Goal: Download file/media

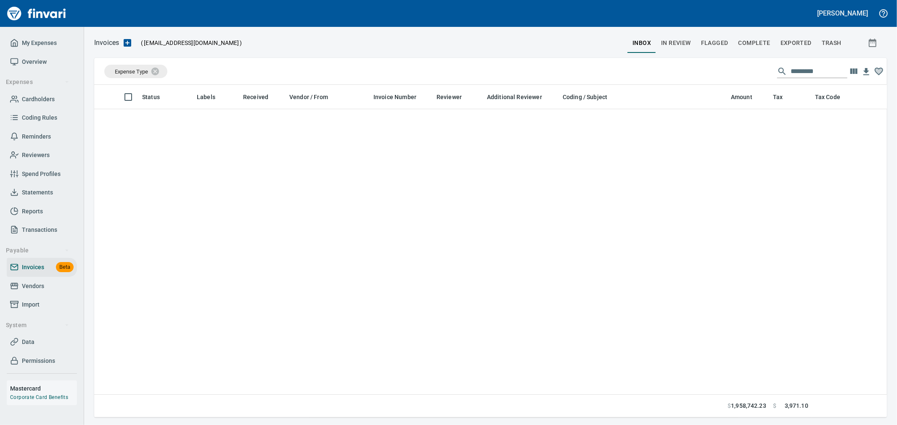
scroll to position [319, 778]
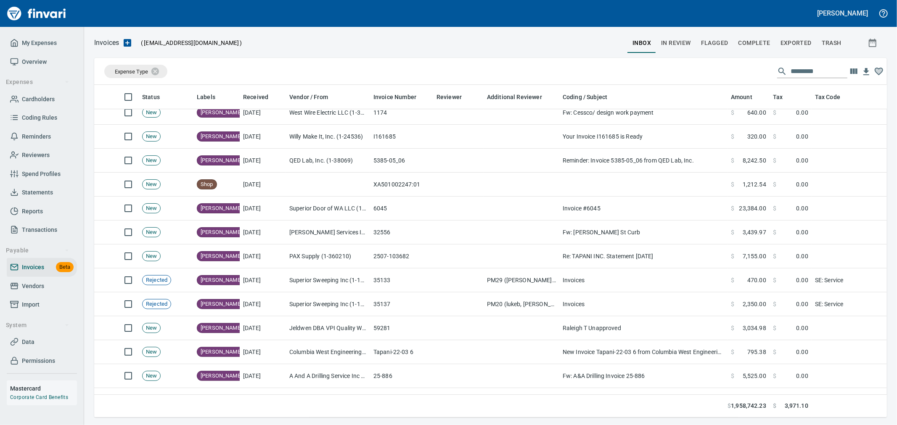
click at [677, 42] on span "In Review" at bounding box center [676, 43] width 30 height 11
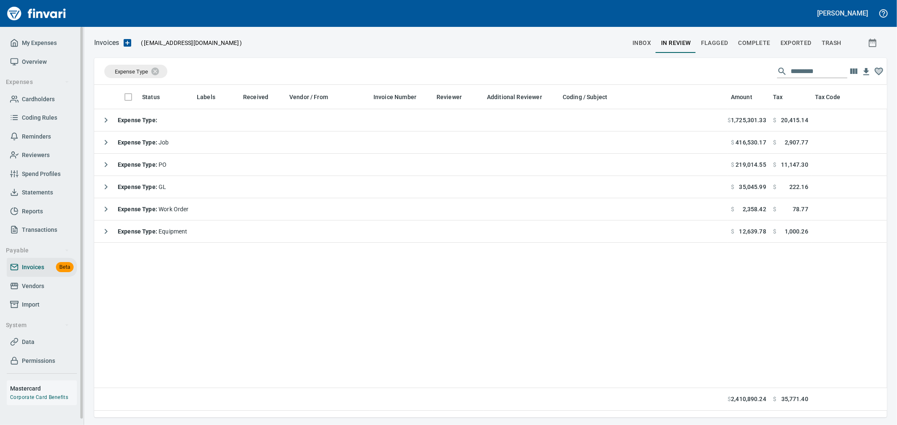
scroll to position [319, 785]
click at [790, 71] on input "text" at bounding box center [818, 71] width 57 height 13
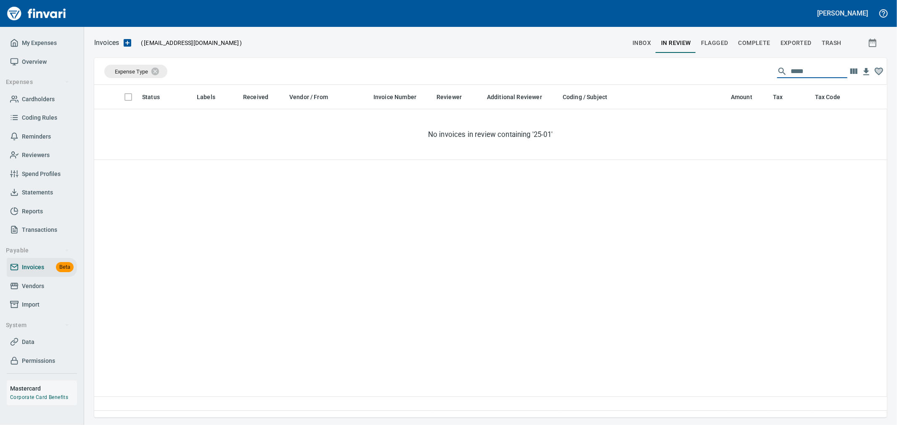
type input "******"
click at [757, 44] on span "Complete" at bounding box center [754, 43] width 32 height 11
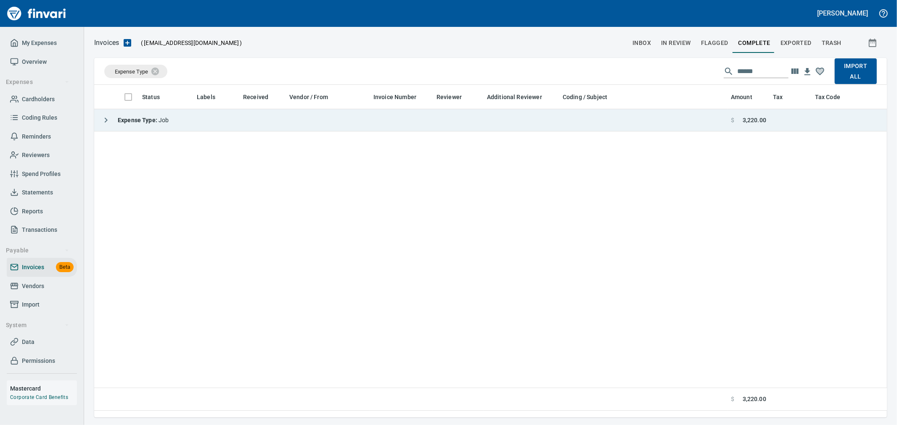
click at [142, 119] on strong "Expense Type :" at bounding box center [138, 120] width 41 height 7
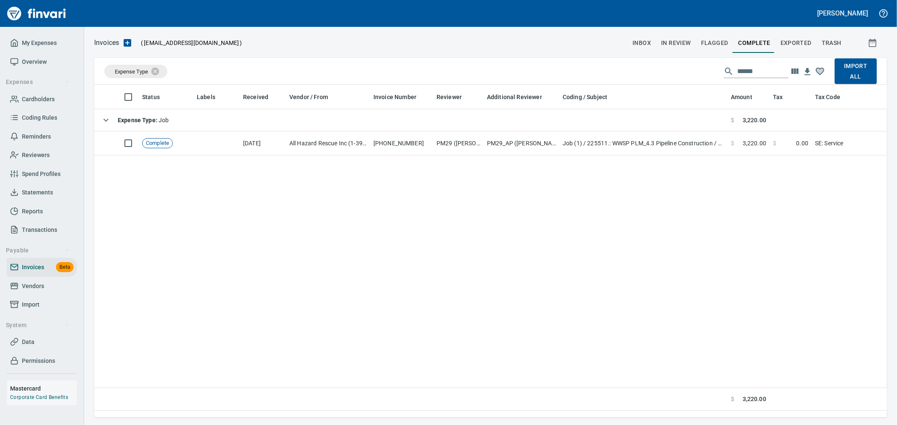
click at [762, 66] on input "******" at bounding box center [762, 71] width 51 height 13
type input "******"
drag, startPoint x: 762, startPoint y: 63, endPoint x: 601, endPoint y: 69, distance: 161.1
click at [603, 69] on div "Expense Type ****** Import All" at bounding box center [490, 71] width 792 height 27
click at [761, 70] on input "******" at bounding box center [762, 71] width 51 height 13
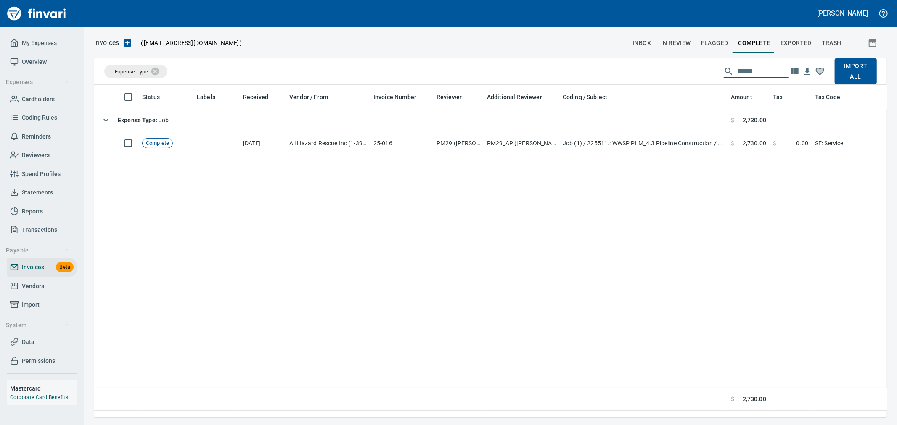
drag, startPoint x: 761, startPoint y: 70, endPoint x: 644, endPoint y: 69, distance: 116.9
click at [646, 69] on div "Expense Type ****** Import All" at bounding box center [490, 71] width 792 height 27
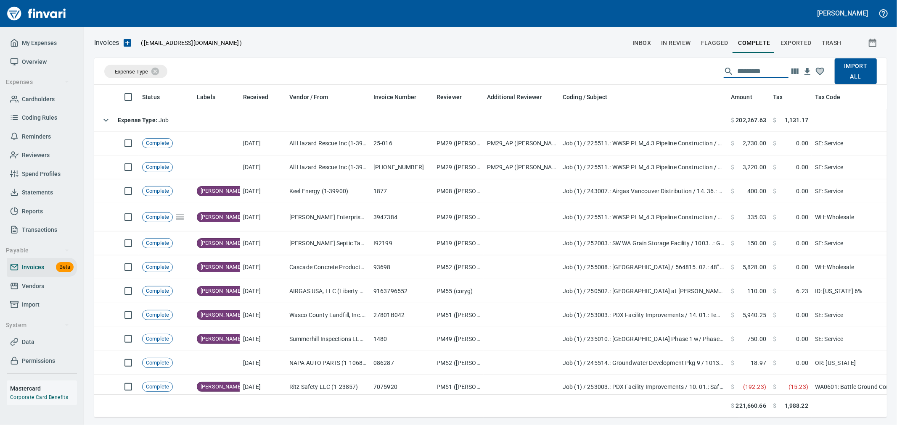
scroll to position [319, 778]
click at [740, 69] on input "text" at bounding box center [762, 71] width 51 height 13
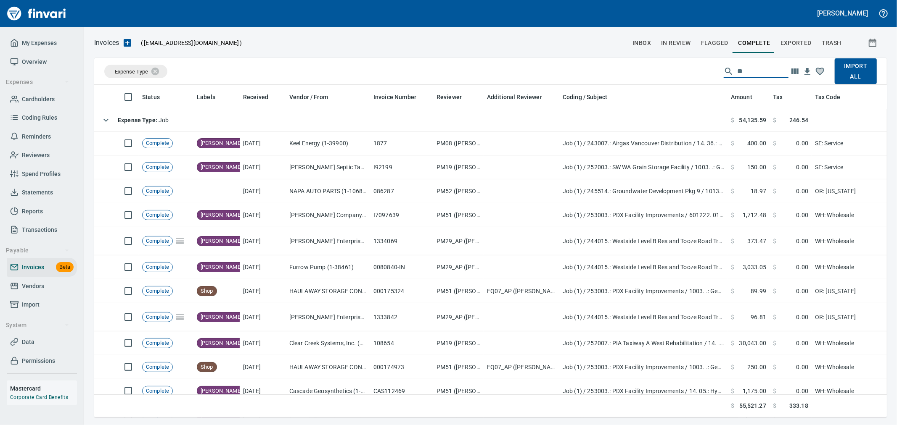
type input "***"
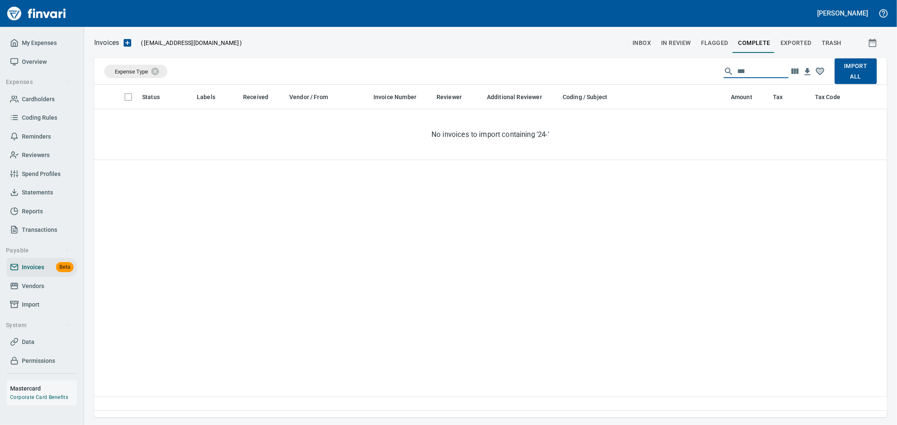
click at [683, 43] on span "In Review" at bounding box center [676, 43] width 30 height 11
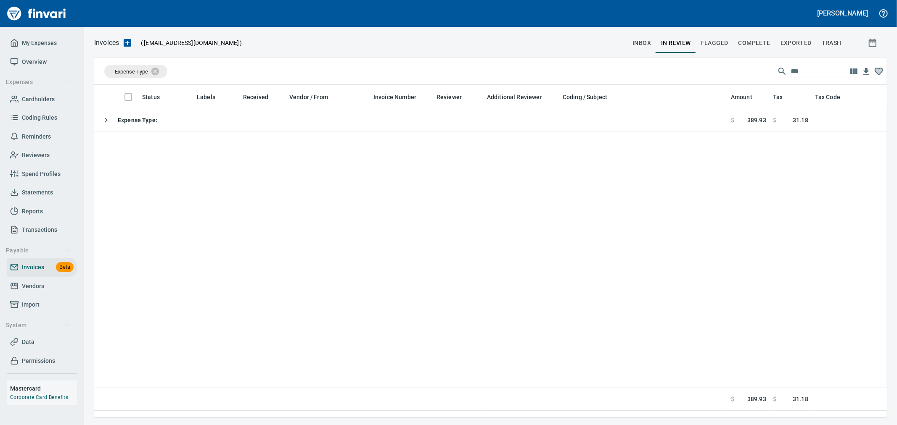
scroll to position [319, 785]
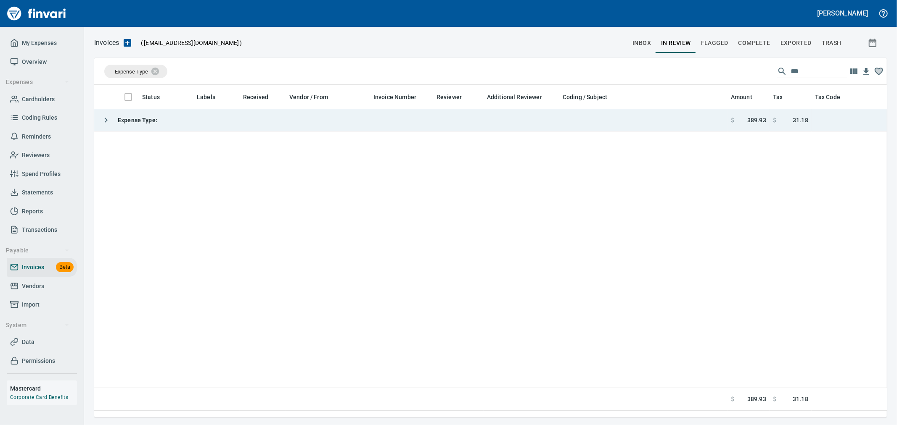
click at [214, 129] on td "Expense Type :" at bounding box center [410, 120] width 633 height 22
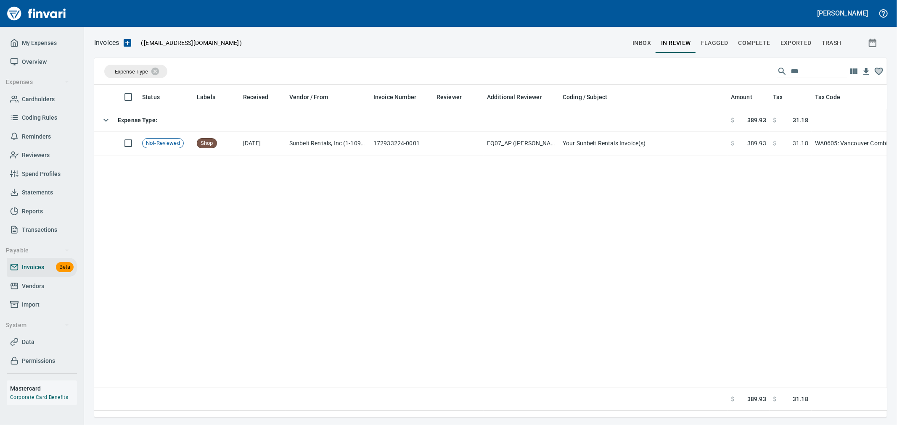
click at [742, 43] on span "Complete" at bounding box center [754, 43] width 32 height 11
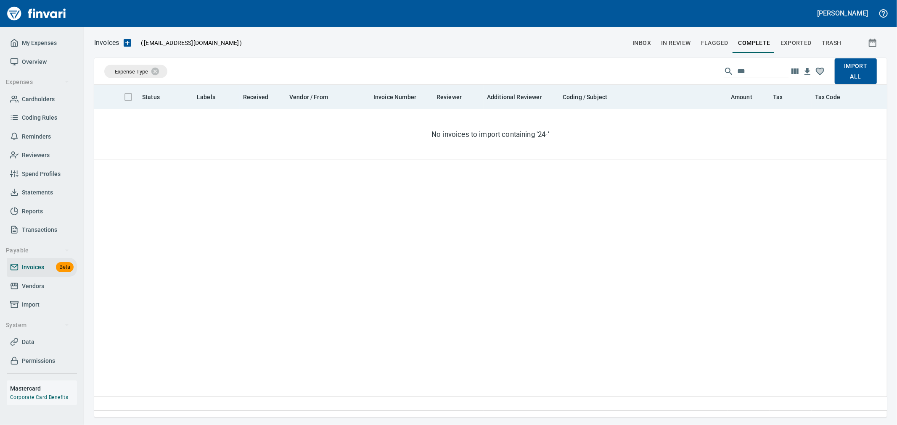
scroll to position [319, 785]
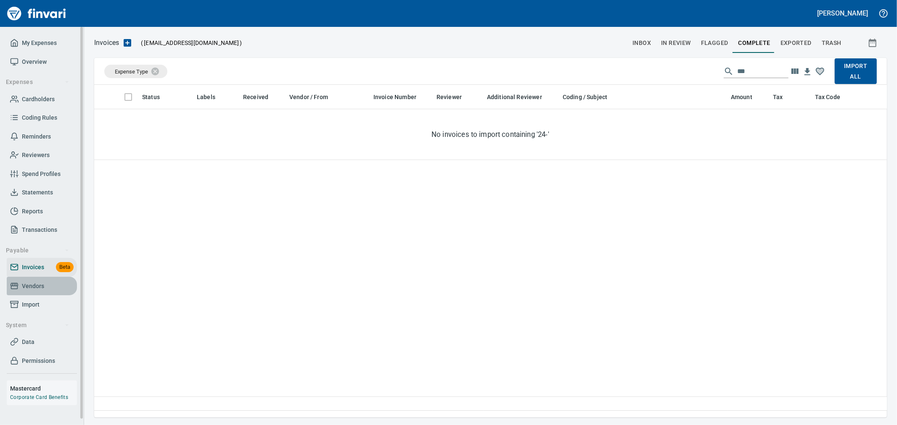
click at [41, 282] on span "Vendors" at bounding box center [33, 286] width 22 height 11
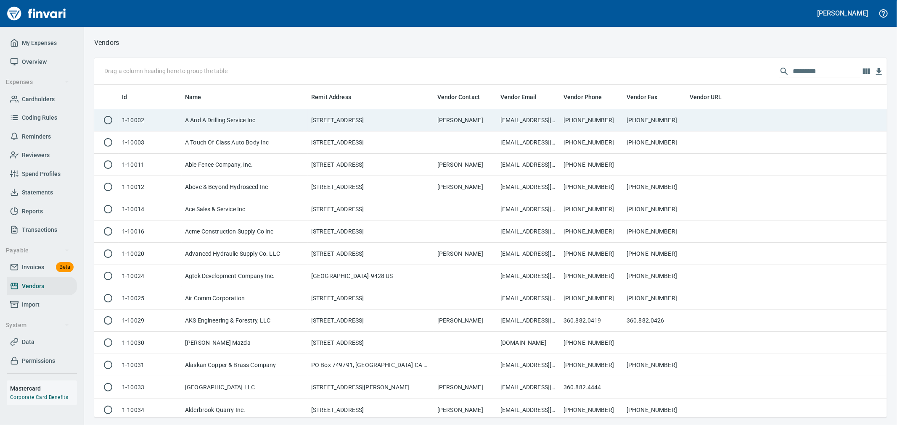
scroll to position [326, 778]
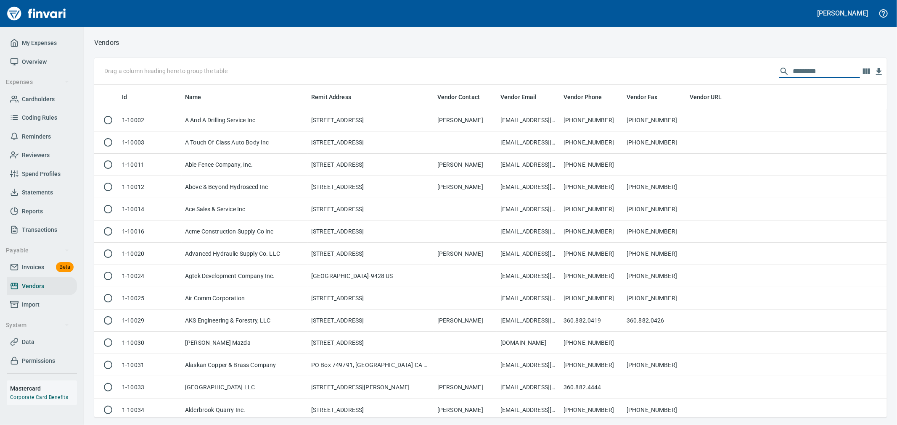
click at [801, 71] on input "text" at bounding box center [825, 71] width 67 height 13
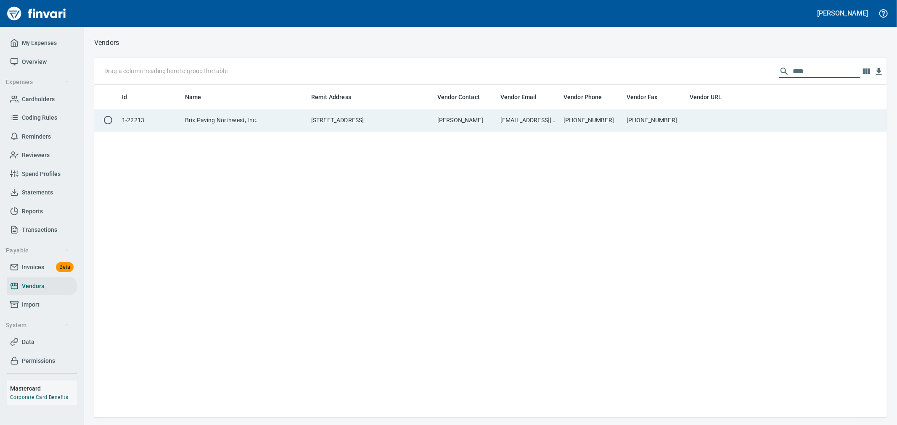
type input "****"
click at [670, 117] on td "[PHONE_NUMBER]" at bounding box center [654, 120] width 63 height 22
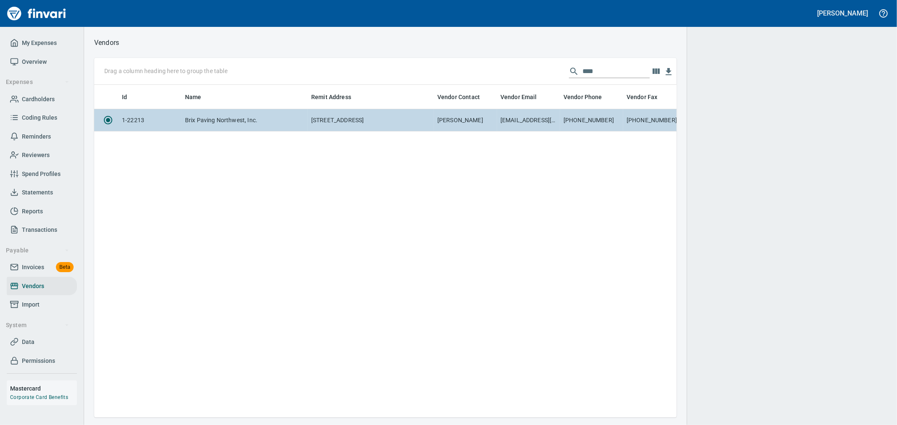
scroll to position [319, 575]
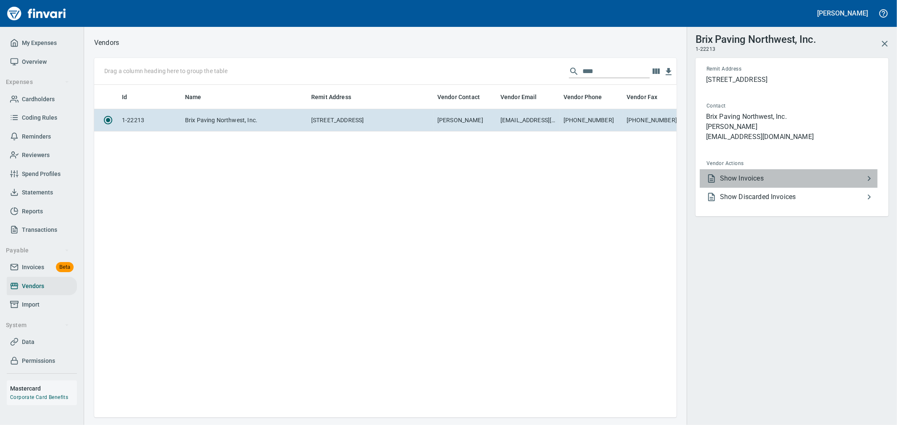
click at [741, 176] on span "Show Invoices" at bounding box center [792, 179] width 144 height 10
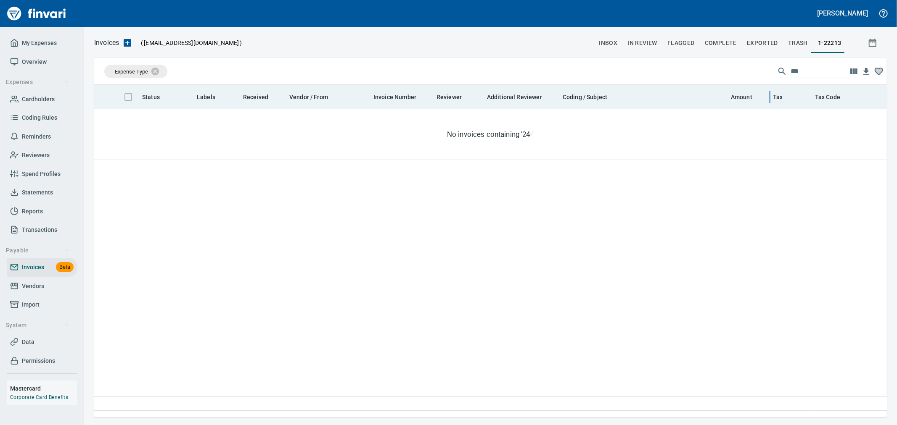
scroll to position [319, 785]
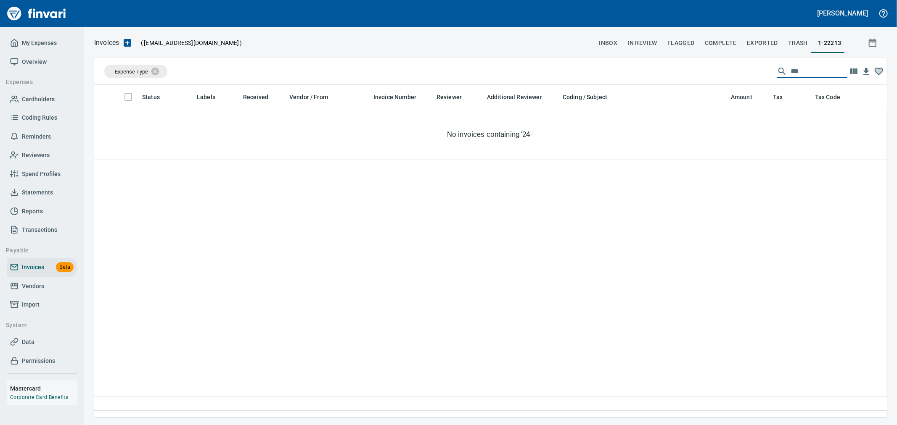
drag, startPoint x: 807, startPoint y: 72, endPoint x: 750, endPoint y: 73, distance: 56.7
click at [750, 73] on div "Expense Type ***" at bounding box center [490, 71] width 792 height 27
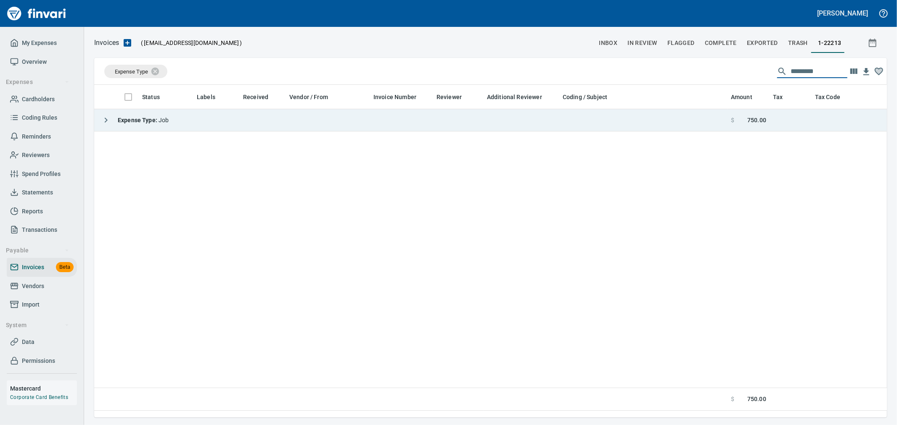
click at [393, 122] on td "Expense Type : Job" at bounding box center [410, 120] width 633 height 22
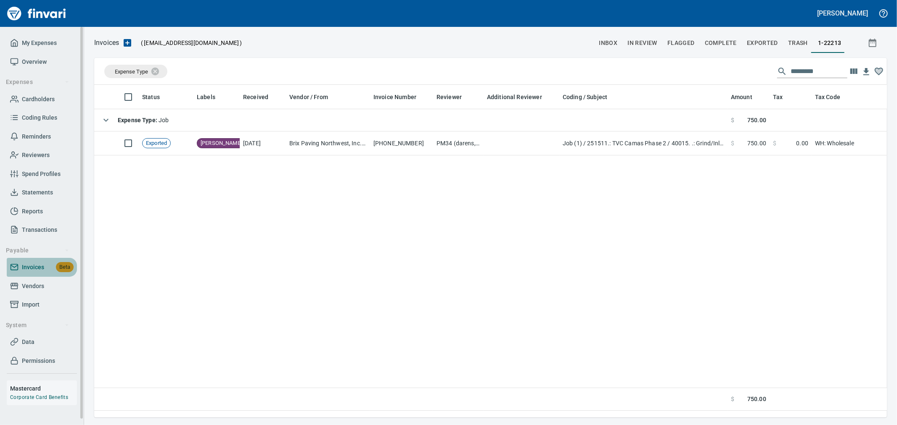
click at [28, 267] on span "Invoices" at bounding box center [33, 267] width 22 height 11
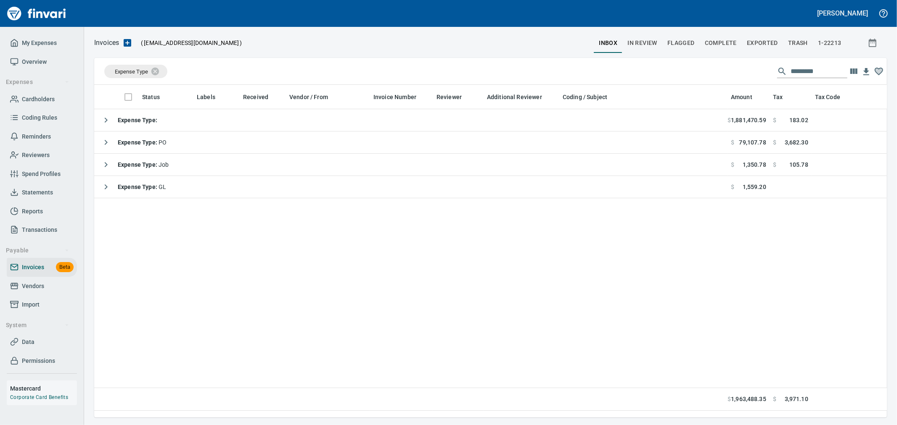
scroll to position [319, 785]
click at [827, 45] on span "1-22213" at bounding box center [830, 43] width 24 height 11
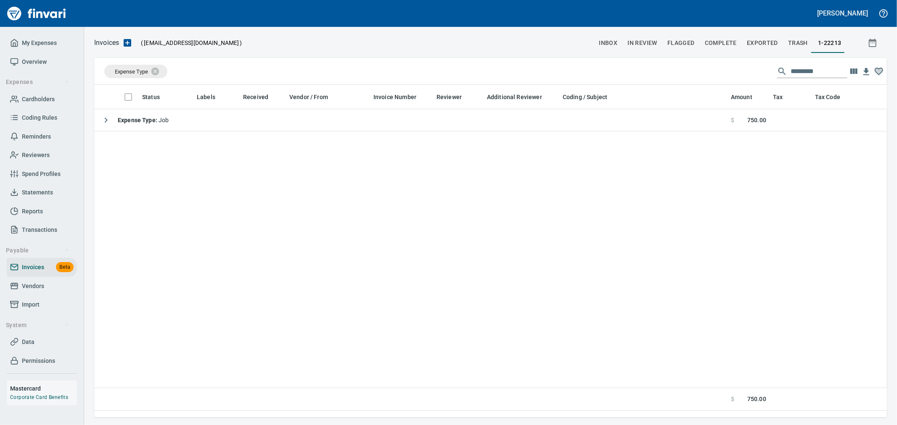
scroll to position [319, 785]
click at [27, 283] on span "Vendors" at bounding box center [33, 286] width 22 height 11
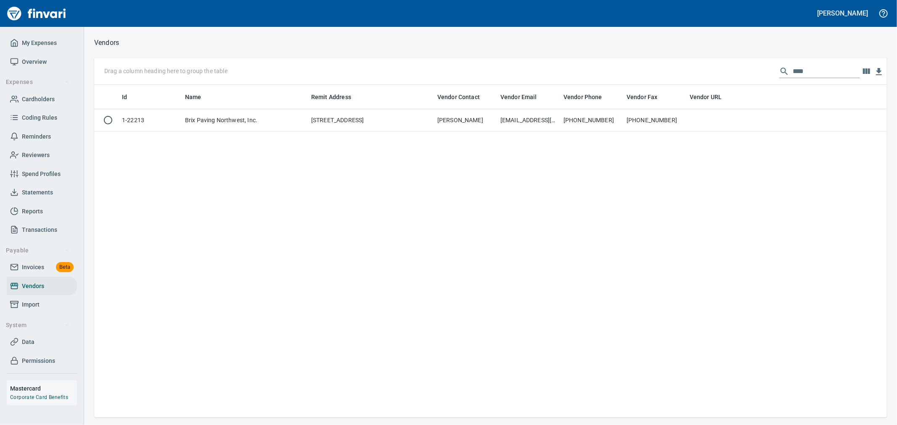
scroll to position [1, 1]
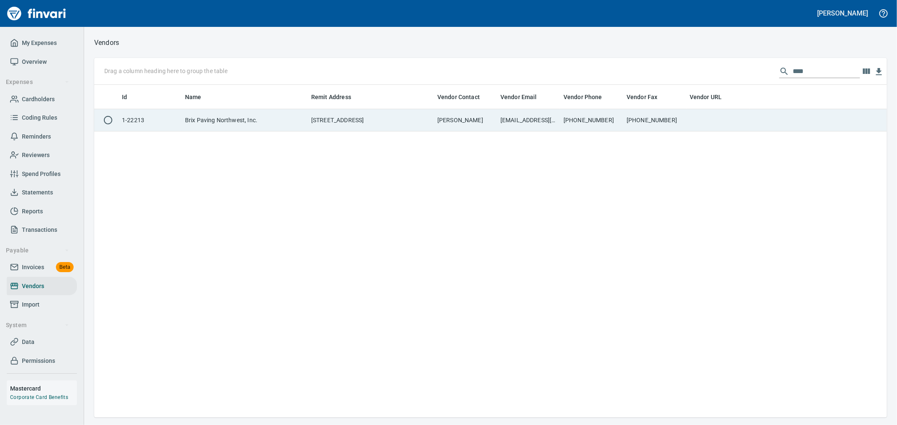
click at [559, 119] on td "[EMAIL_ADDRESS][DOMAIN_NAME]" at bounding box center [528, 120] width 63 height 22
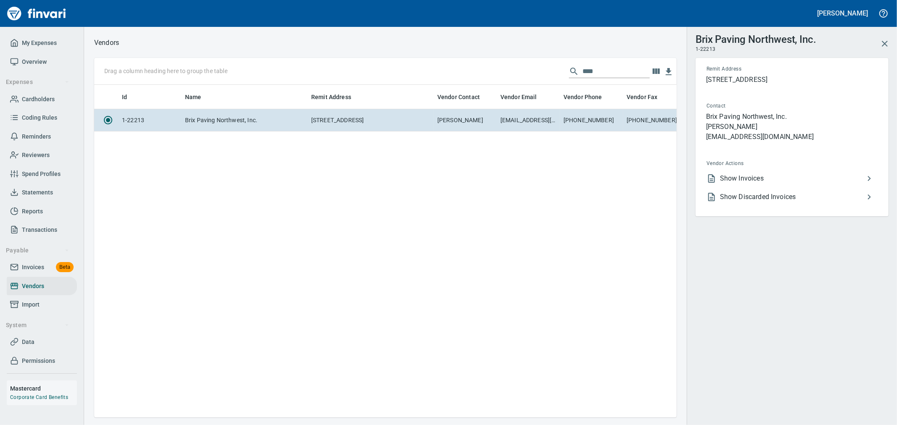
scroll to position [319, 575]
click at [779, 195] on span "Show Discarded Invoices" at bounding box center [792, 197] width 144 height 10
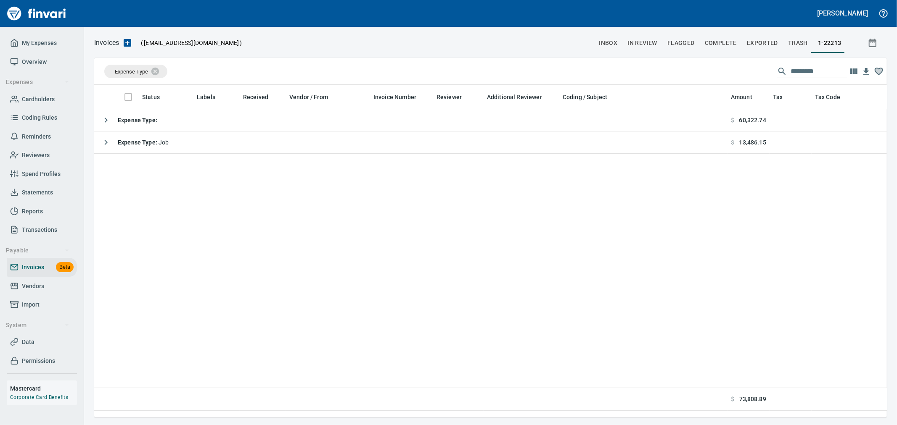
scroll to position [319, 785]
click at [161, 69] on icon at bounding box center [161, 71] width 8 height 8
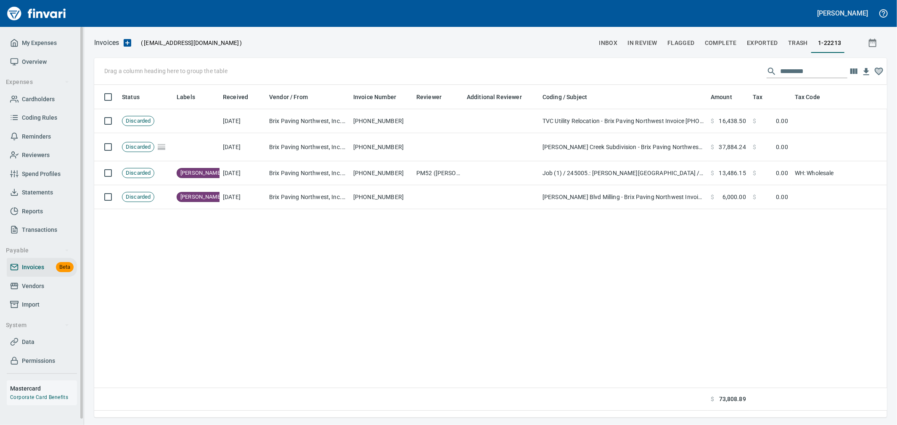
click at [37, 289] on span "Vendors" at bounding box center [33, 286] width 22 height 11
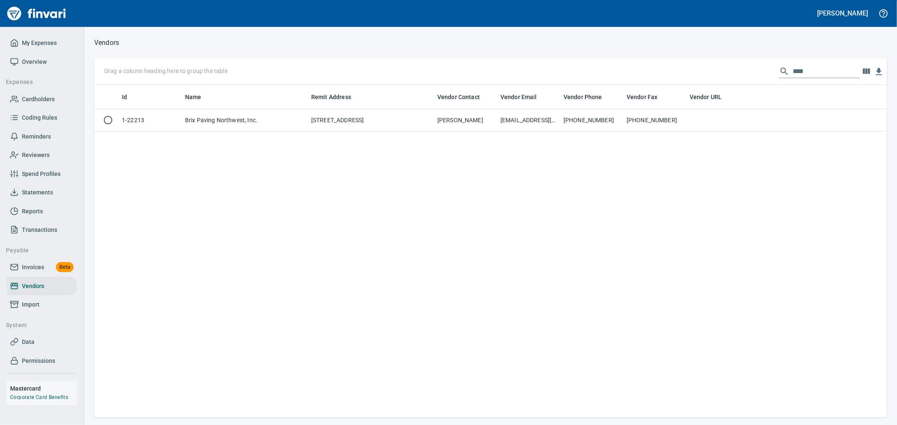
scroll to position [326, 785]
drag, startPoint x: 799, startPoint y: 70, endPoint x: 680, endPoint y: 65, distance: 118.6
click at [680, 65] on div "Drag a column heading here to group the table ****" at bounding box center [490, 71] width 792 height 27
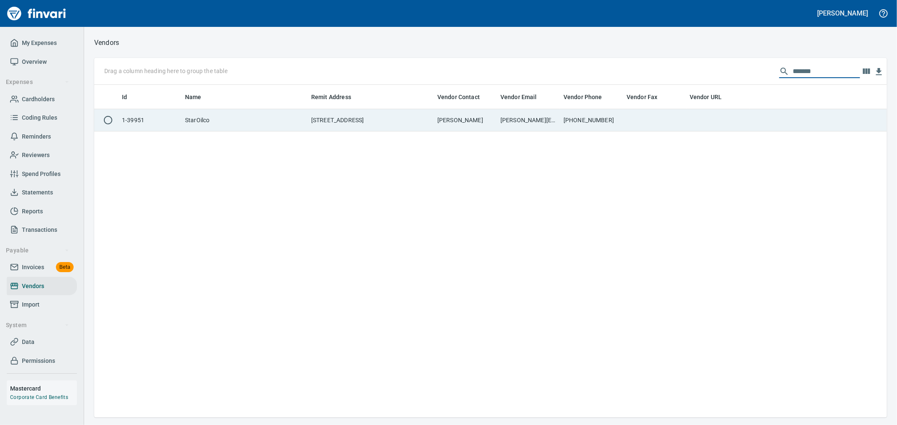
type input "*******"
click at [645, 121] on td at bounding box center [654, 120] width 63 height 22
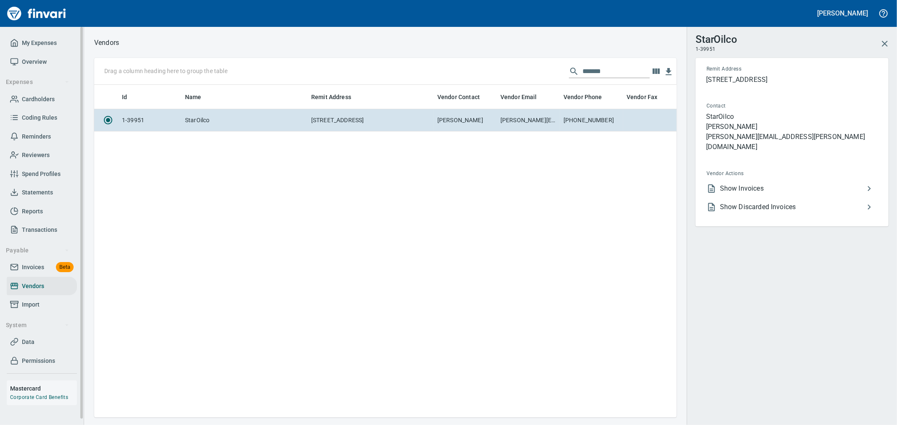
scroll to position [319, 575]
click at [803, 184] on span "Show Invoices" at bounding box center [792, 189] width 144 height 10
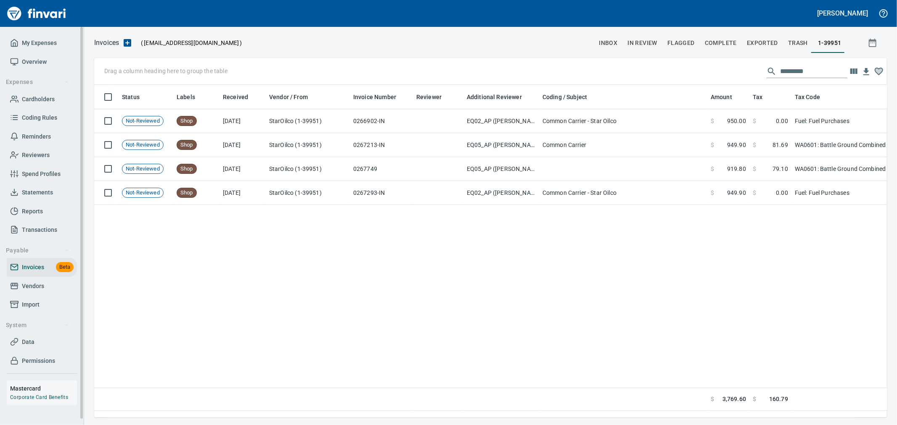
scroll to position [319, 785]
click at [799, 67] on input "text" at bounding box center [813, 71] width 67 height 13
paste input "**********"
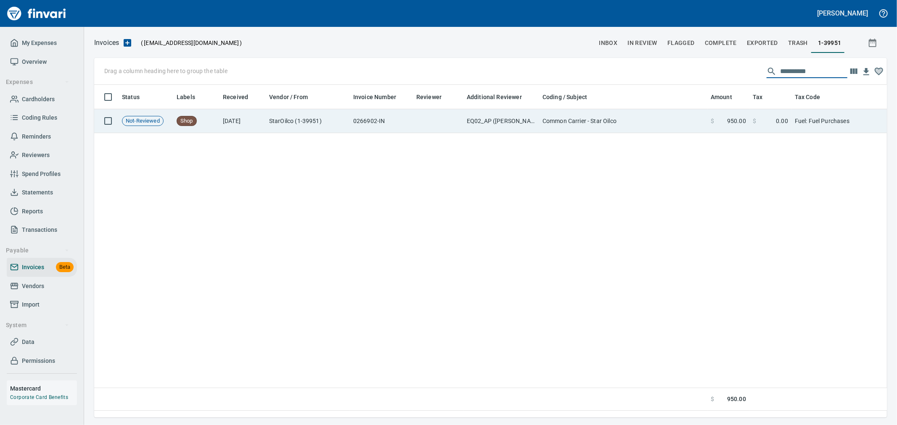
click at [439, 127] on td at bounding box center [438, 121] width 50 height 24
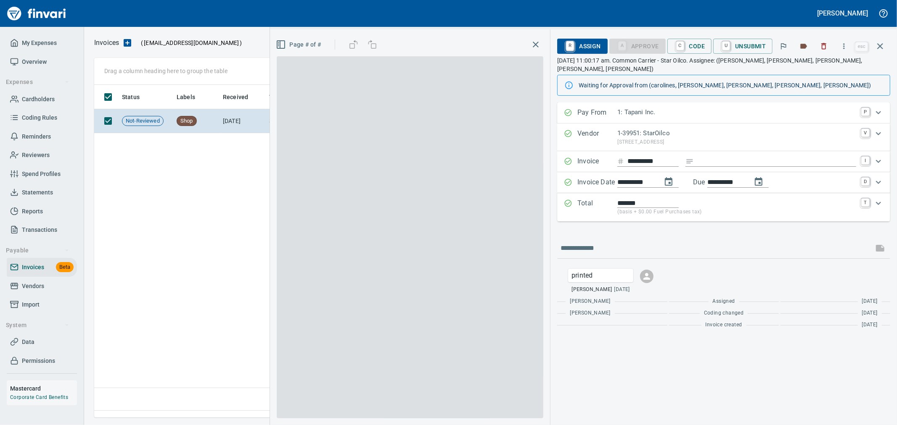
scroll to position [319, 785]
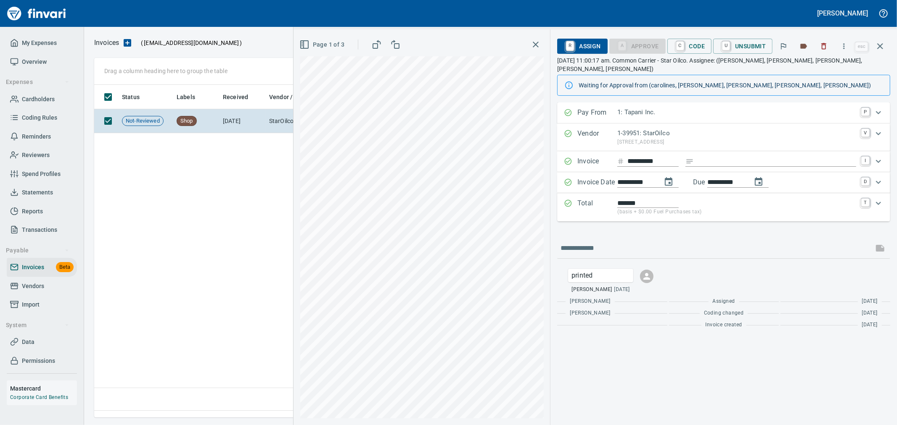
click at [844, 42] on button "button" at bounding box center [843, 46] width 18 height 18
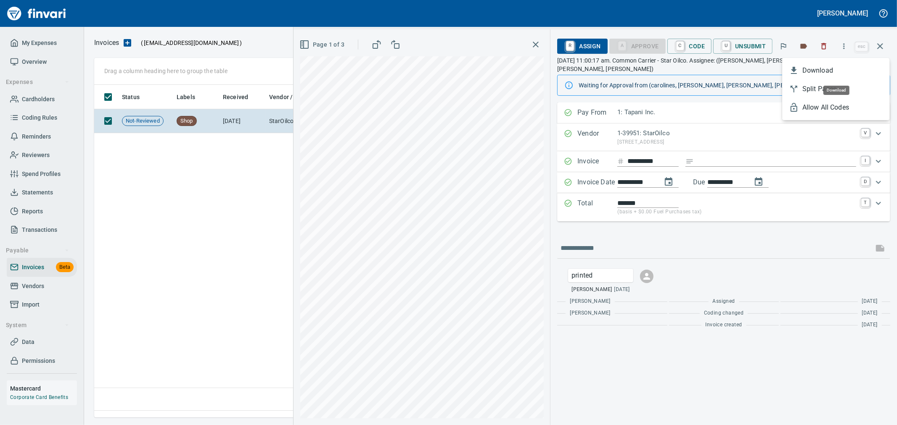
click at [820, 71] on span "Download" at bounding box center [842, 71] width 81 height 10
click at [826, 47] on icon "button" at bounding box center [823, 46] width 8 height 8
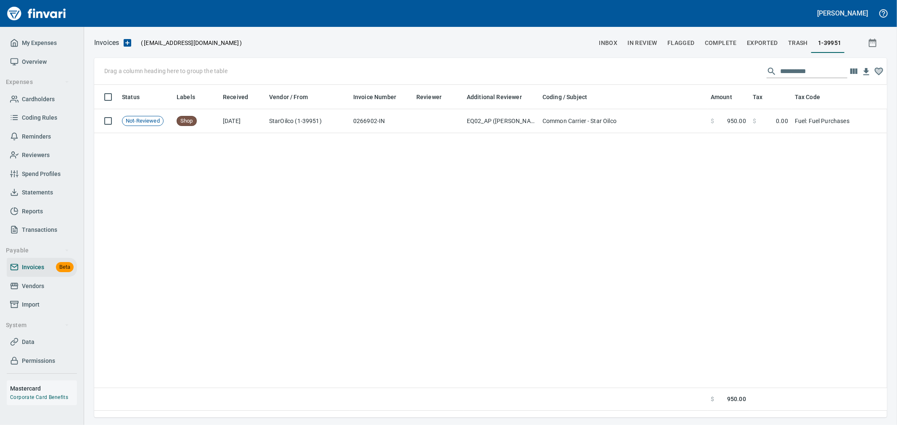
scroll to position [319, 785]
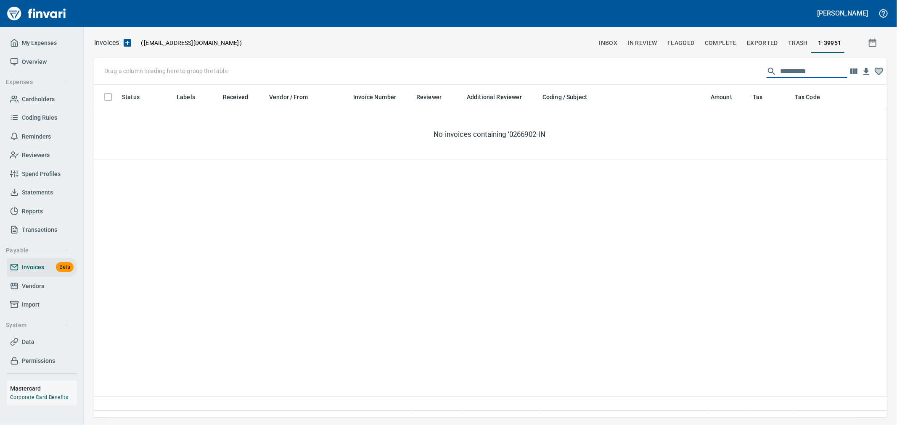
drag, startPoint x: 814, startPoint y: 73, endPoint x: 740, endPoint y: 59, distance: 74.9
click at [740, 59] on div "**********" at bounding box center [490, 71] width 792 height 27
paste input "text"
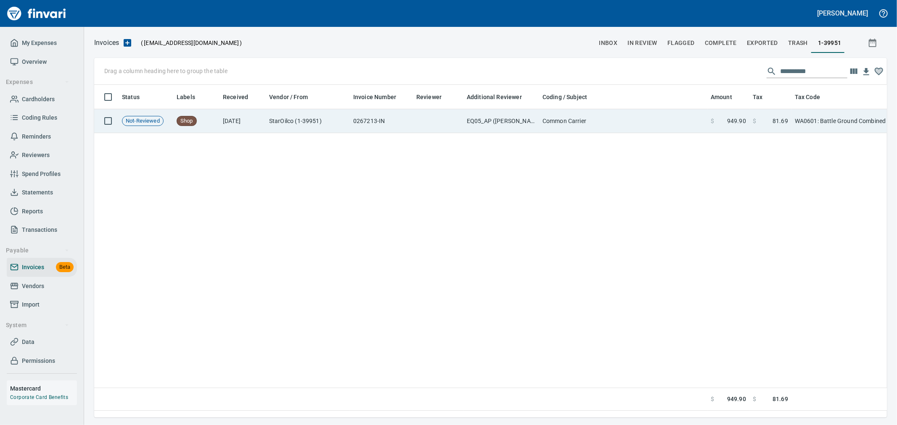
click at [713, 119] on span "$" at bounding box center [711, 121] width 3 height 8
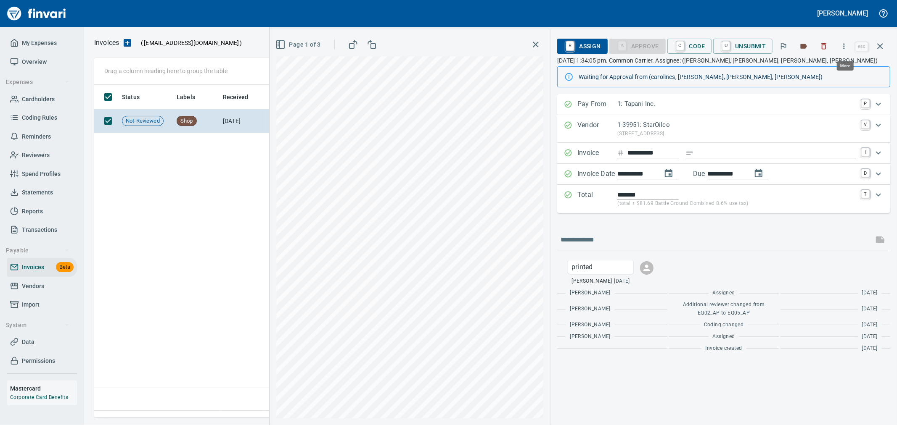
click at [847, 43] on icon "button" at bounding box center [843, 46] width 8 height 8
click at [817, 69] on span "Download" at bounding box center [842, 71] width 81 height 10
click at [822, 47] on icon "button" at bounding box center [823, 46] width 8 height 8
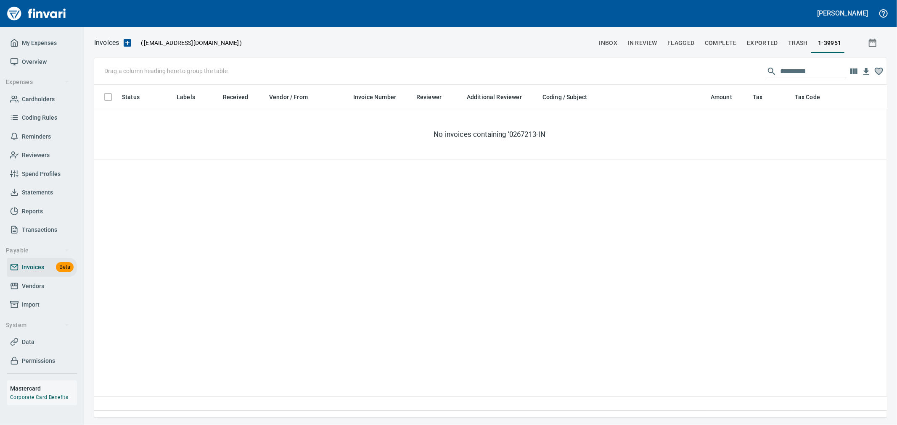
scroll to position [319, 785]
click at [781, 66] on input "**********" at bounding box center [813, 71] width 67 height 13
paste input "text"
type input "**********"
click at [40, 277] on link "Vendors" at bounding box center [42, 286] width 70 height 19
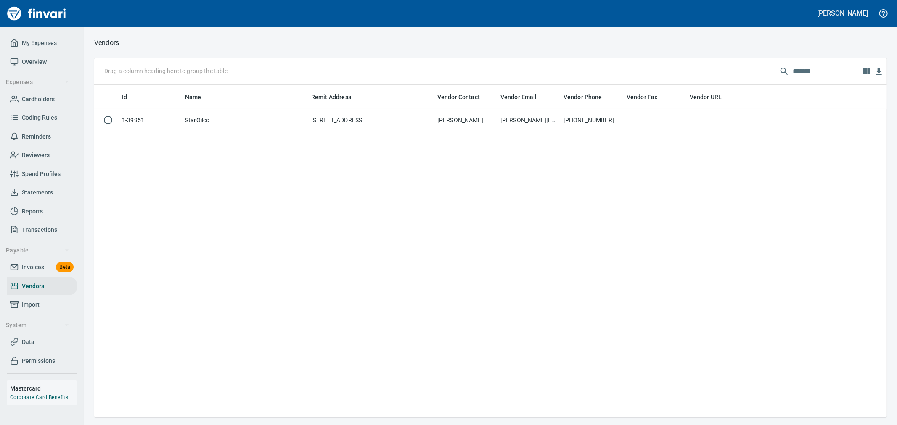
scroll to position [326, 785]
drag, startPoint x: 813, startPoint y: 70, endPoint x: 709, endPoint y: 61, distance: 104.2
click at [711, 61] on div "Drag a column heading here to group the table *******" at bounding box center [490, 71] width 792 height 27
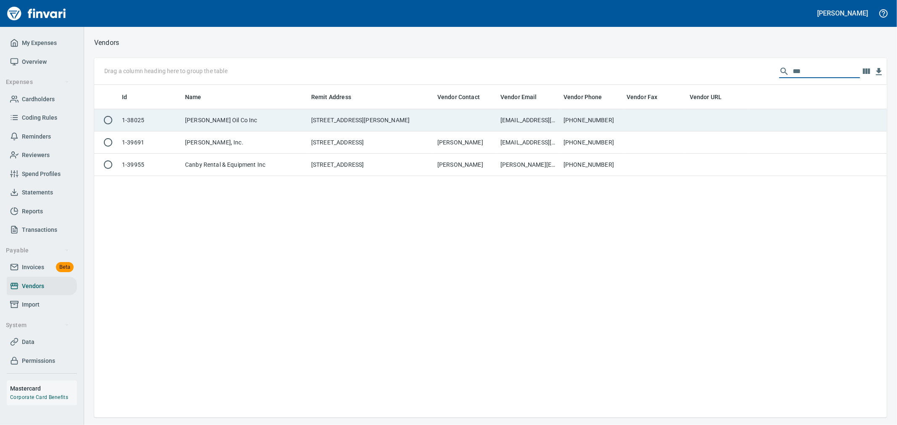
type input "***"
click at [667, 117] on td at bounding box center [654, 120] width 63 height 22
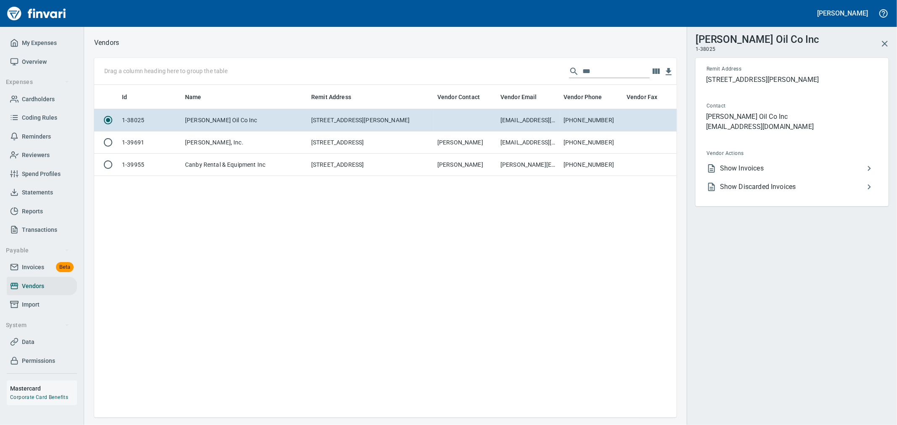
scroll to position [319, 575]
click at [791, 167] on span "Show Invoices" at bounding box center [792, 169] width 144 height 10
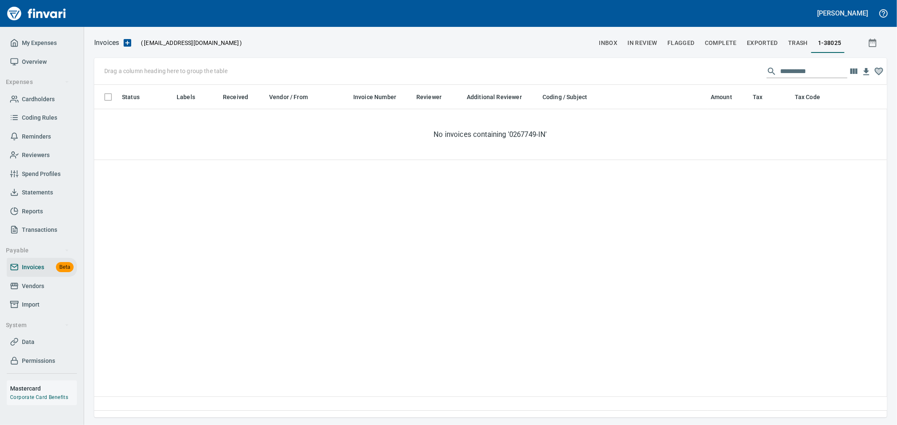
scroll to position [319, 785]
drag, startPoint x: 816, startPoint y: 75, endPoint x: 725, endPoint y: 68, distance: 91.0
click at [726, 68] on div "**********" at bounding box center [490, 71] width 792 height 27
paste input "text"
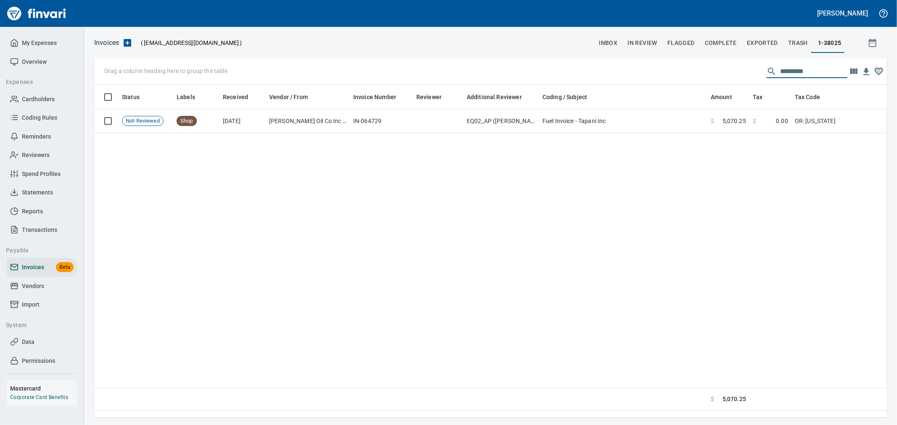
type input "*********"
click at [709, 136] on div "Status Labels Received Vendor / From Invoice Number Reviewer Additional Reviewe…" at bounding box center [490, 248] width 792 height 326
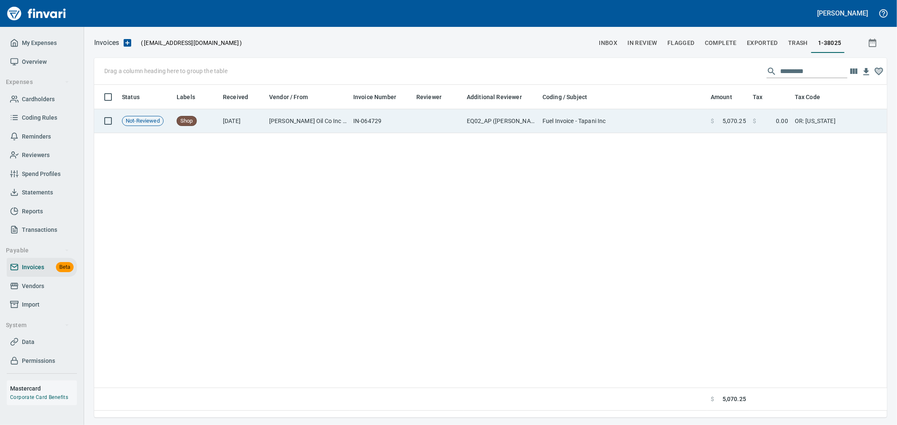
click at [712, 122] on span "$" at bounding box center [711, 121] width 3 height 8
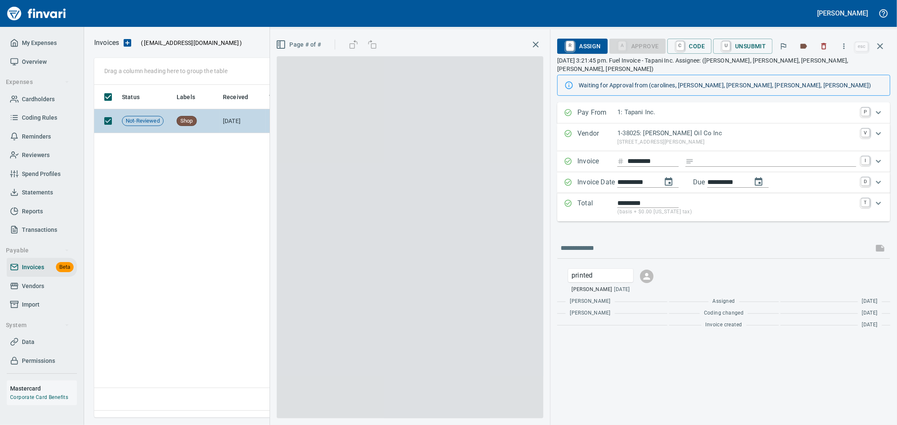
scroll to position [319, 785]
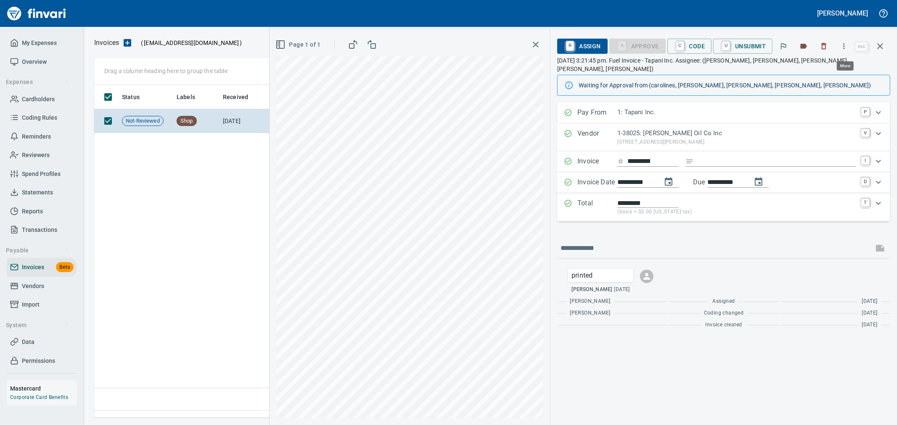
click at [841, 48] on icon "button" at bounding box center [843, 46] width 8 height 8
click at [816, 69] on span "Download" at bounding box center [842, 71] width 81 height 10
click at [815, 51] on div at bounding box center [823, 46] width 18 height 18
click at [828, 49] on icon "button" at bounding box center [823, 46] width 8 height 8
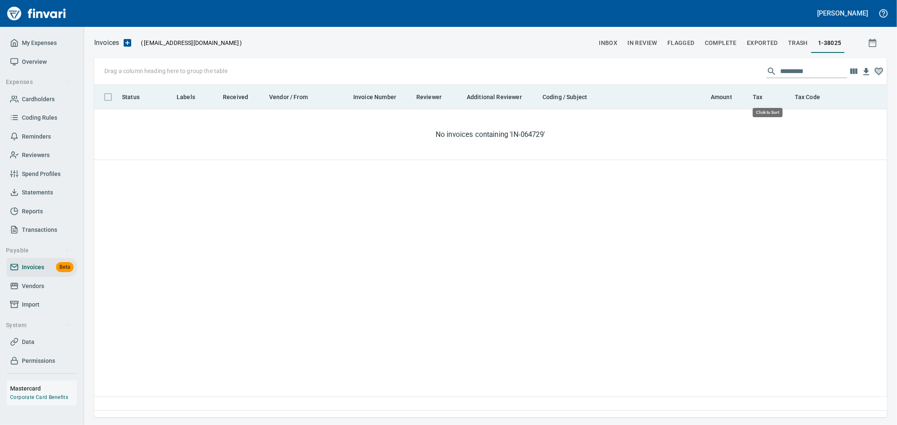
scroll to position [319, 785]
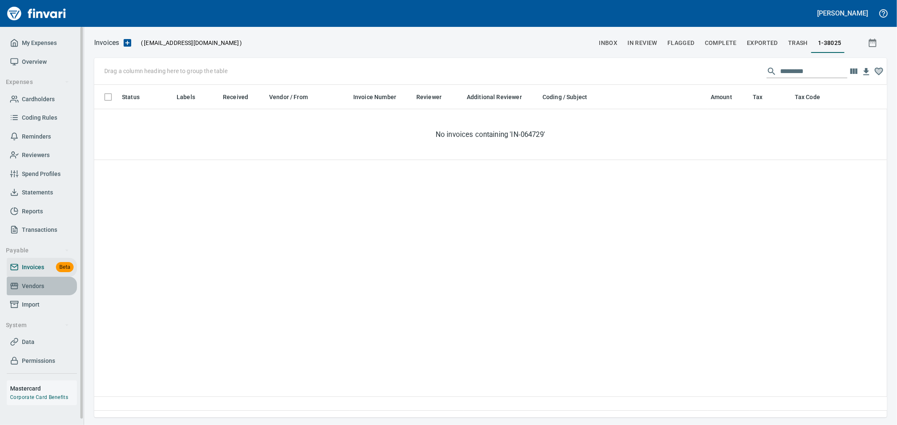
click at [26, 282] on span "Vendors" at bounding box center [33, 286] width 22 height 11
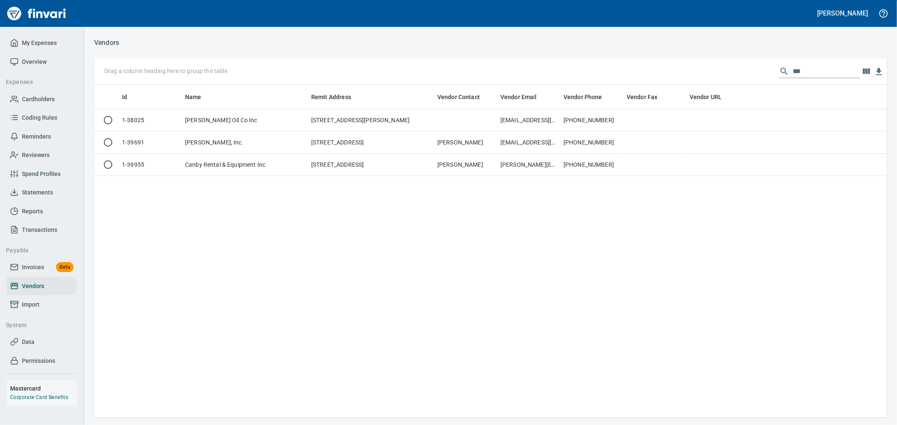
scroll to position [326, 785]
drag, startPoint x: 750, startPoint y: 61, endPoint x: 670, endPoint y: 61, distance: 79.9
click at [670, 61] on div "Drag a column heading here to group the table ***" at bounding box center [490, 71] width 792 height 27
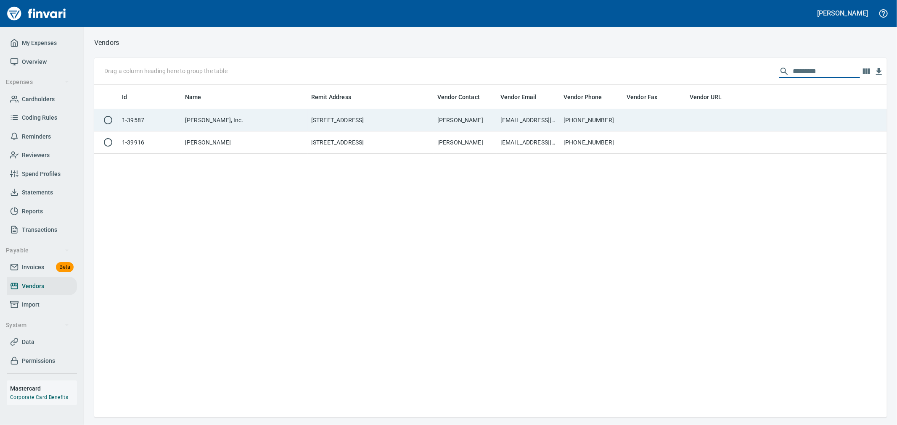
type input "*********"
click at [596, 118] on td "[PHONE_NUMBER]" at bounding box center [591, 120] width 63 height 22
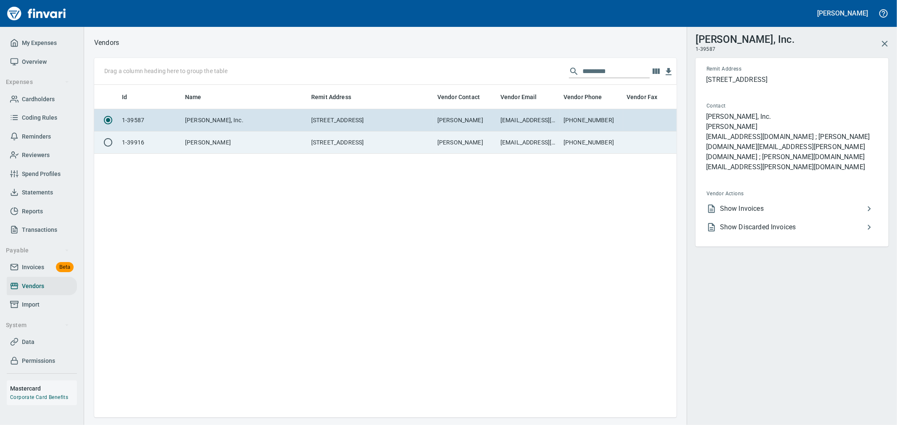
scroll to position [319, 575]
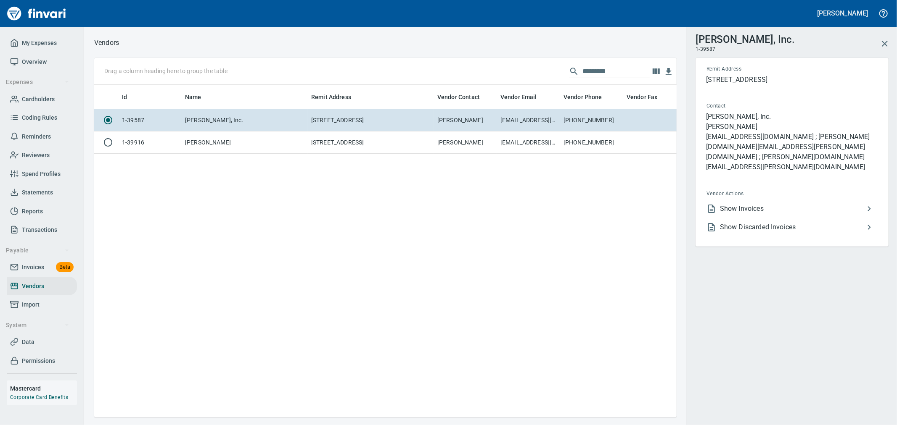
click at [755, 204] on span "Show Invoices" at bounding box center [792, 209] width 144 height 10
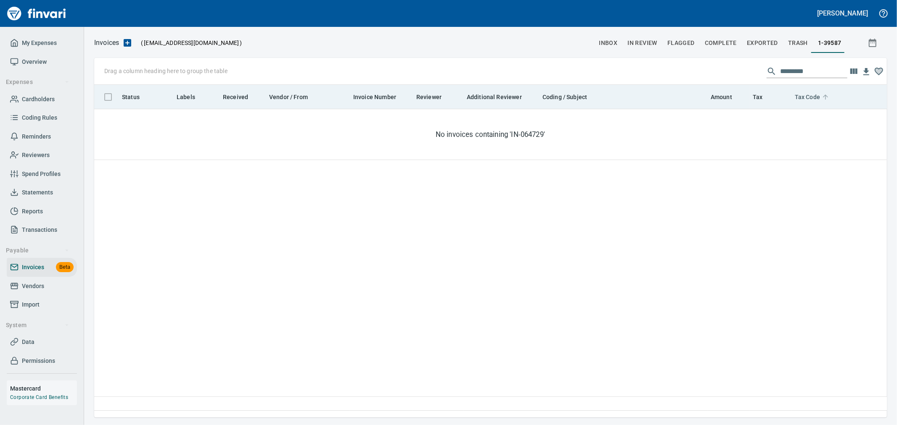
scroll to position [319, 785]
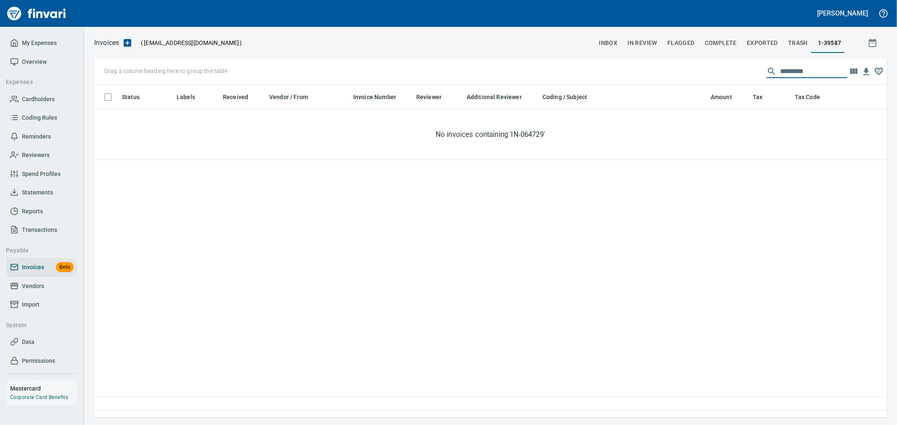
drag, startPoint x: 805, startPoint y: 72, endPoint x: 736, endPoint y: 70, distance: 69.0
click at [740, 70] on div "Drag a column heading here to group the table *********" at bounding box center [490, 71] width 792 height 27
paste input "*"
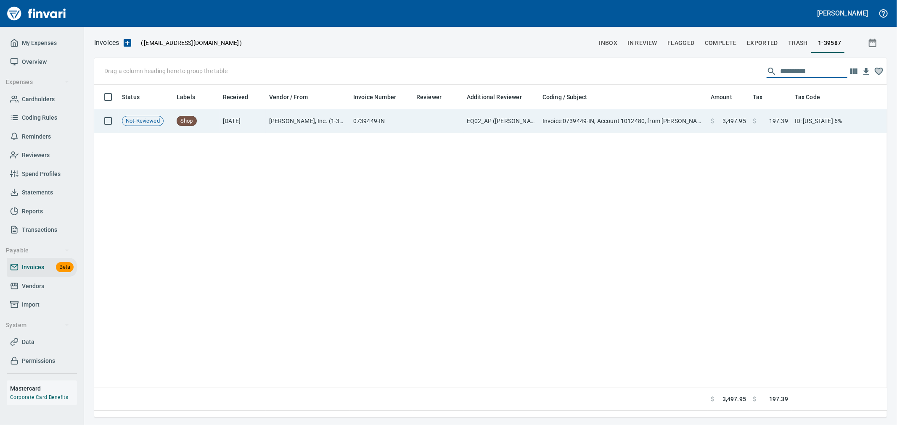
click at [656, 120] on td "Invoice 0739449-IN, Account 1012480, from [PERSON_NAME]" at bounding box center [623, 121] width 168 height 24
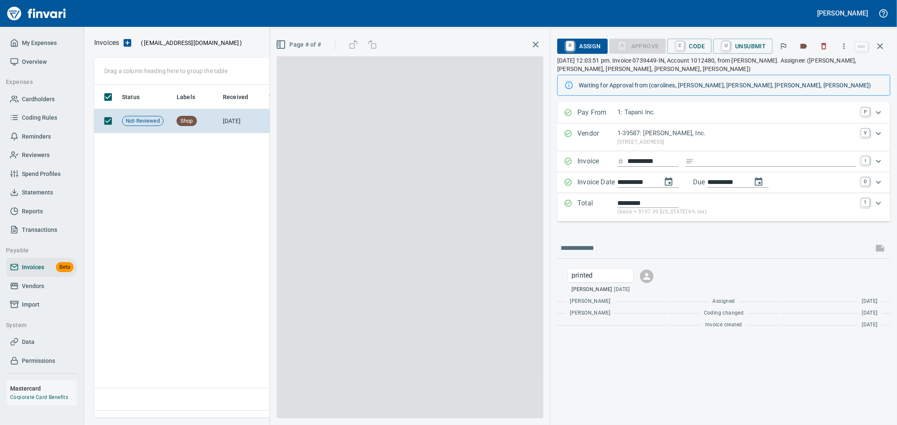
scroll to position [319, 785]
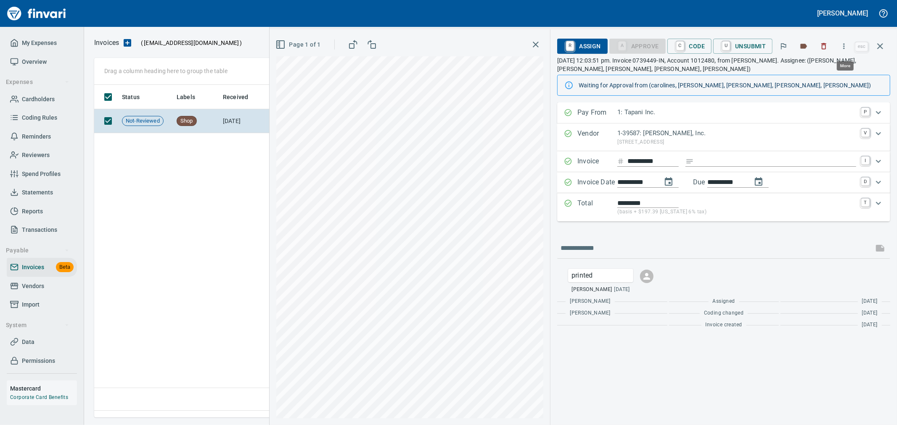
click at [838, 47] on button "button" at bounding box center [843, 46] width 18 height 18
click at [802, 72] on span "Download" at bounding box center [842, 71] width 81 height 10
click at [821, 46] on icon "button" at bounding box center [823, 46] width 8 height 8
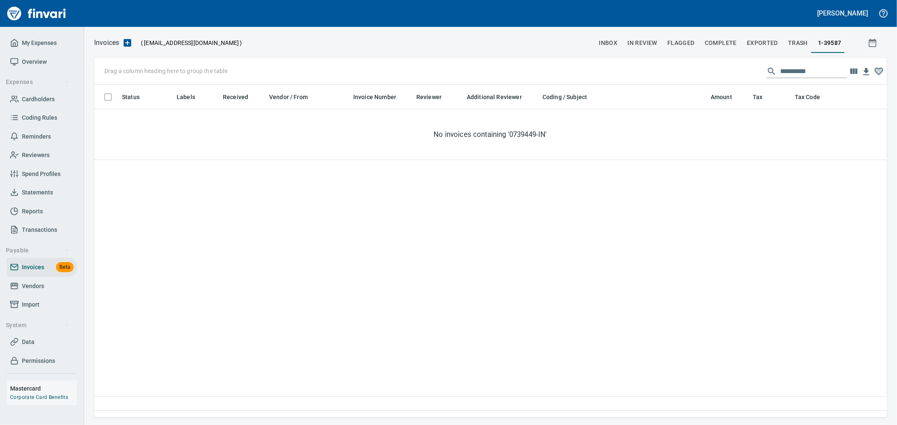
scroll to position [319, 785]
drag, startPoint x: 820, startPoint y: 75, endPoint x: 718, endPoint y: 77, distance: 101.7
click at [720, 77] on div "**********" at bounding box center [490, 71] width 792 height 27
paste input "text"
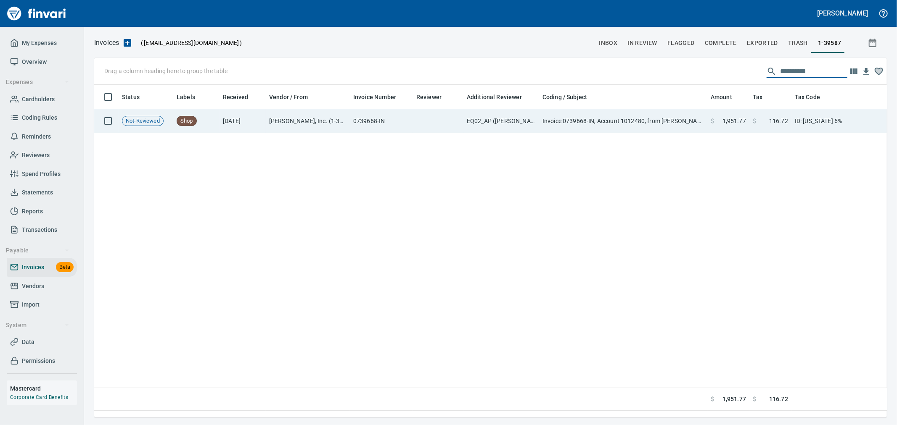
click at [657, 129] on td "Invoice 0739668-IN, Account 1012480, from [PERSON_NAME]" at bounding box center [623, 121] width 168 height 24
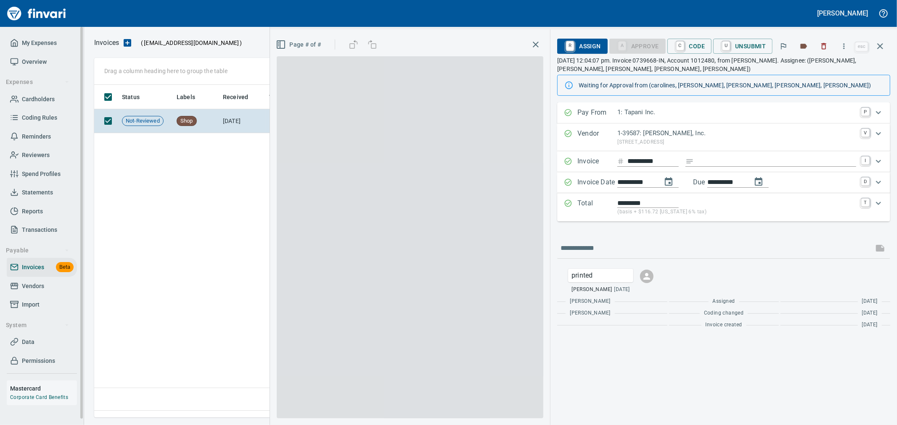
scroll to position [319, 785]
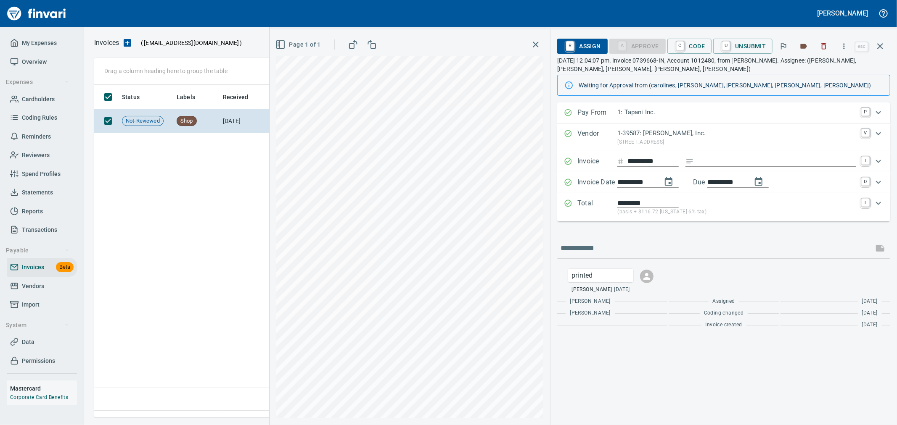
click at [840, 47] on icon "button" at bounding box center [843, 46] width 8 height 8
click at [833, 74] on span "Download" at bounding box center [842, 71] width 81 height 10
click at [825, 49] on icon "button" at bounding box center [823, 46] width 8 height 8
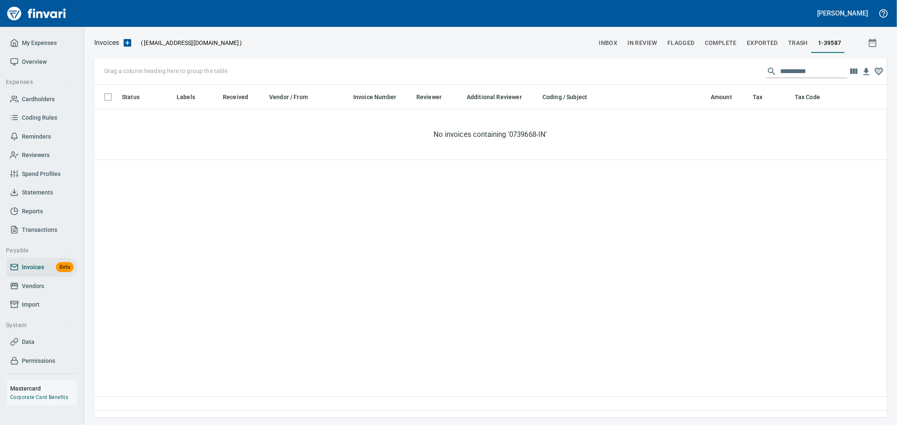
scroll to position [319, 785]
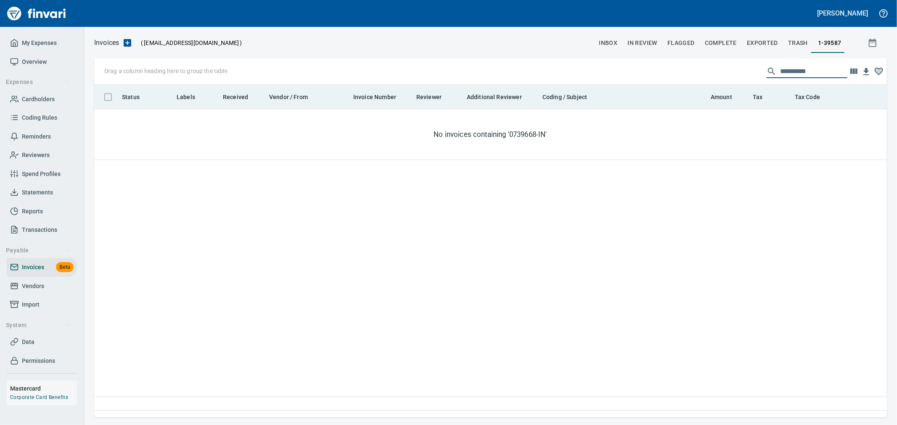
drag, startPoint x: 817, startPoint y: 72, endPoint x: 686, endPoint y: 86, distance: 131.5
click at [686, 86] on div "**********" at bounding box center [490, 238] width 792 height 360
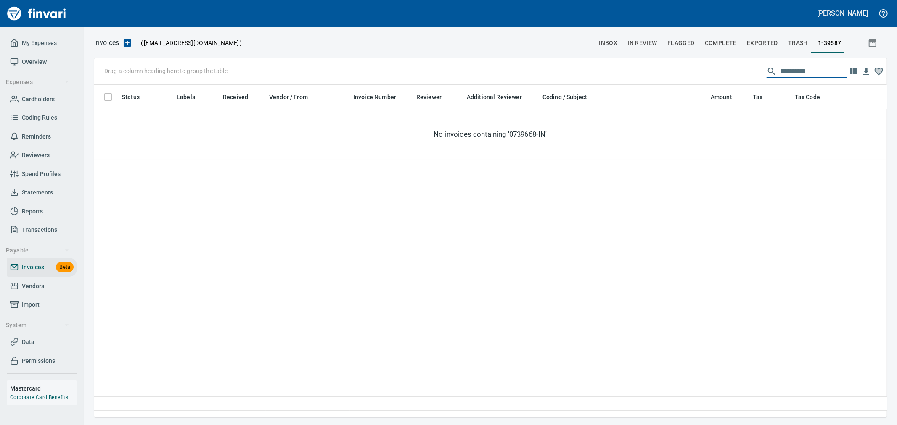
paste input "text"
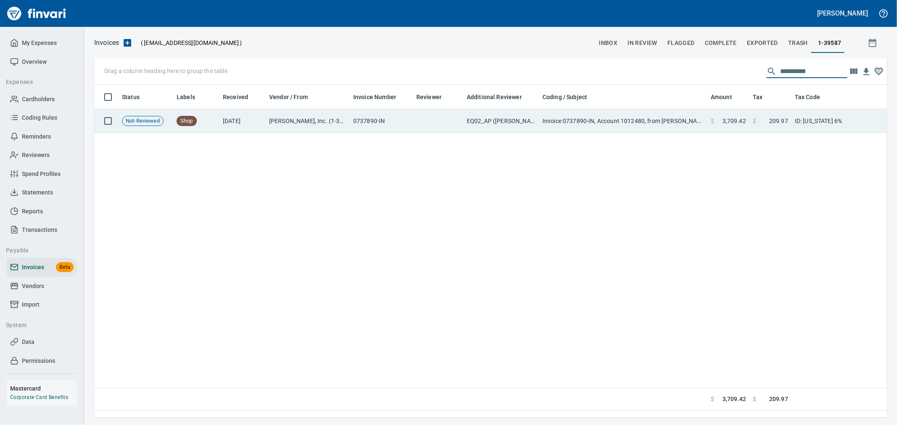
click at [431, 127] on td at bounding box center [438, 121] width 50 height 24
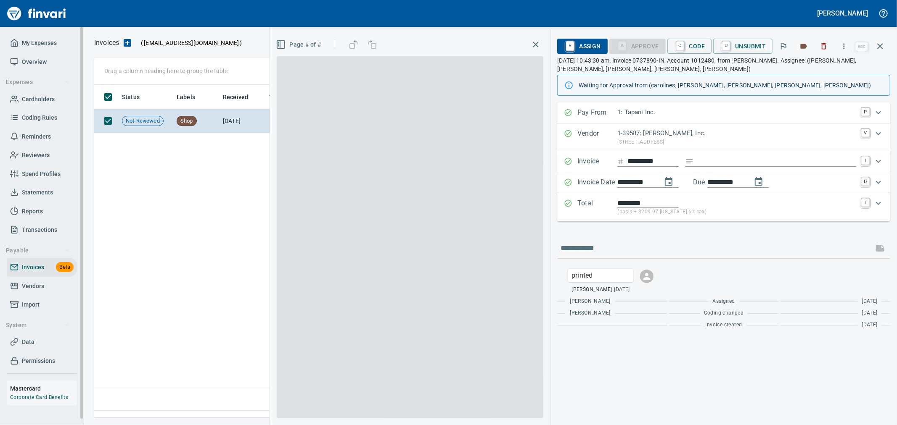
scroll to position [319, 785]
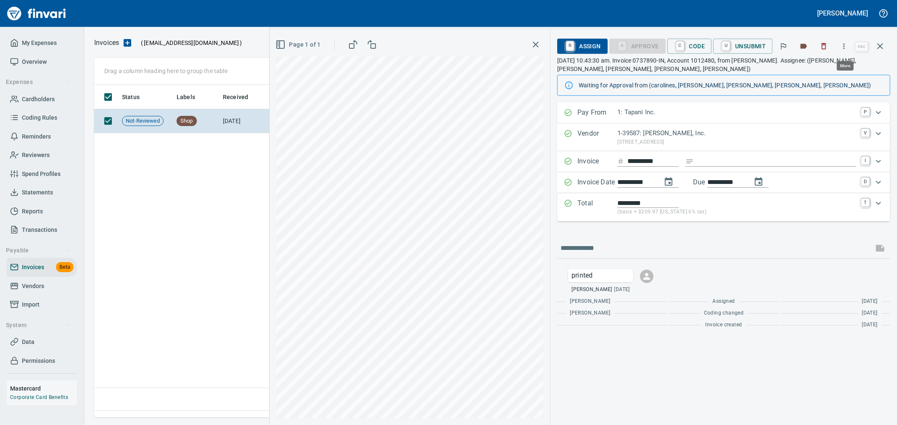
click at [848, 51] on button "button" at bounding box center [843, 46] width 18 height 18
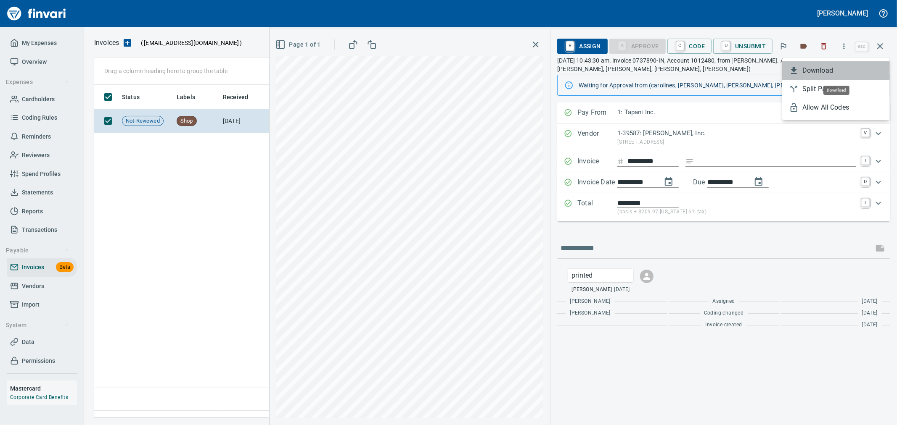
click at [823, 67] on span "Download" at bounding box center [842, 71] width 81 height 10
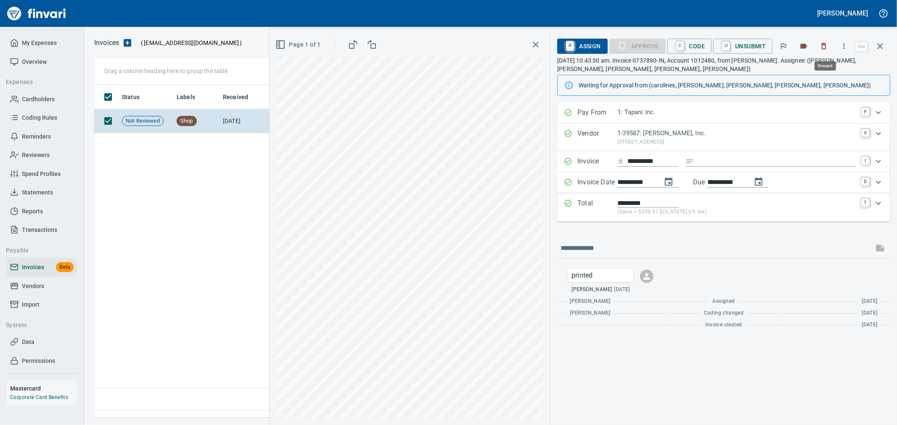
click at [822, 52] on button "button" at bounding box center [823, 46] width 18 height 18
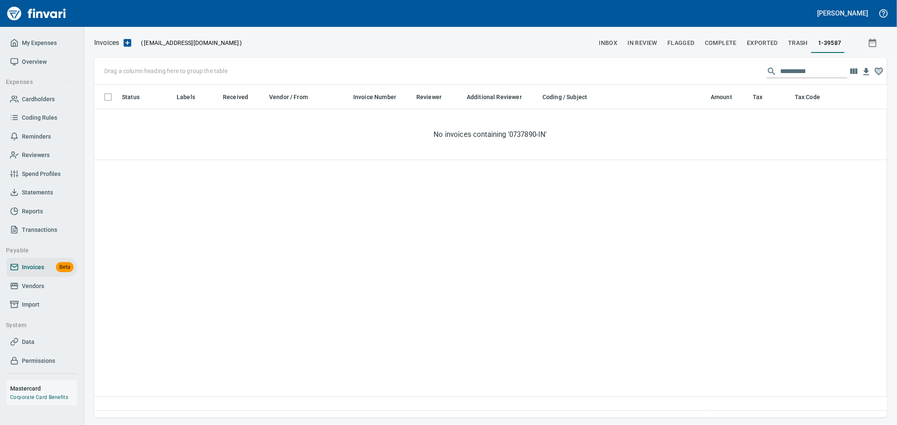
click at [786, 66] on input "**********" at bounding box center [813, 71] width 67 height 13
paste input "text"
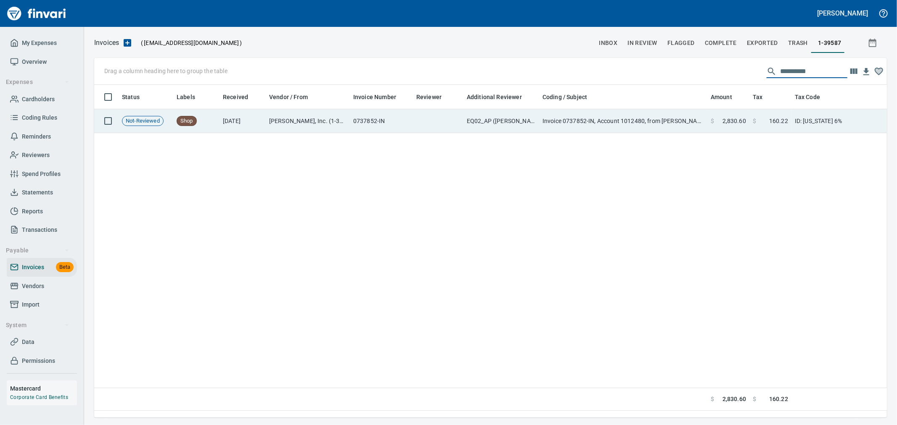
type input "**********"
click at [738, 123] on span "2,830.60" at bounding box center [734, 121] width 24 height 8
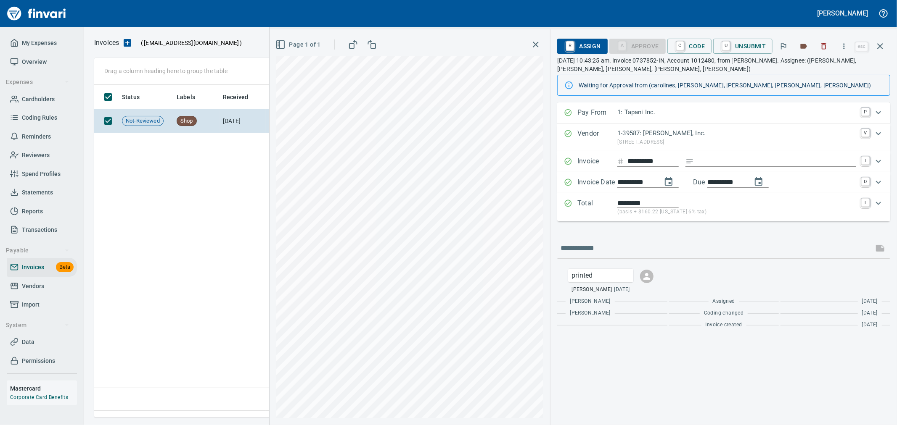
click at [844, 41] on button "button" at bounding box center [843, 46] width 18 height 18
click at [820, 71] on span "Download" at bounding box center [842, 71] width 81 height 10
click at [825, 50] on icon "button" at bounding box center [823, 46] width 8 height 8
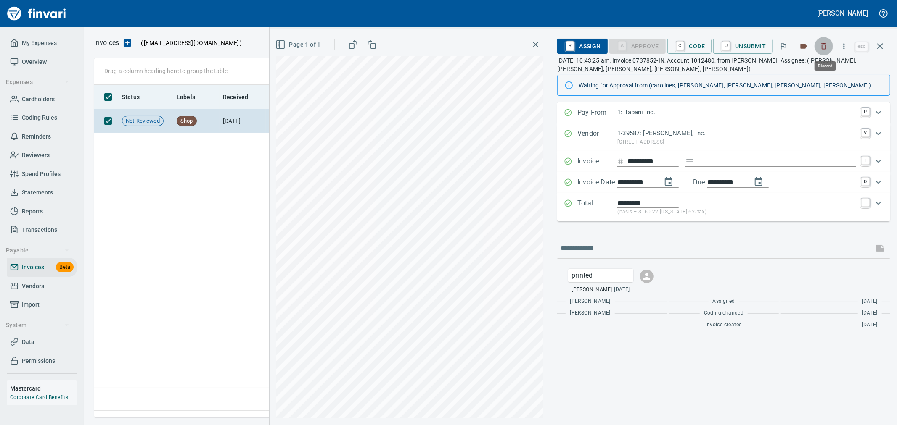
scroll to position [319, 785]
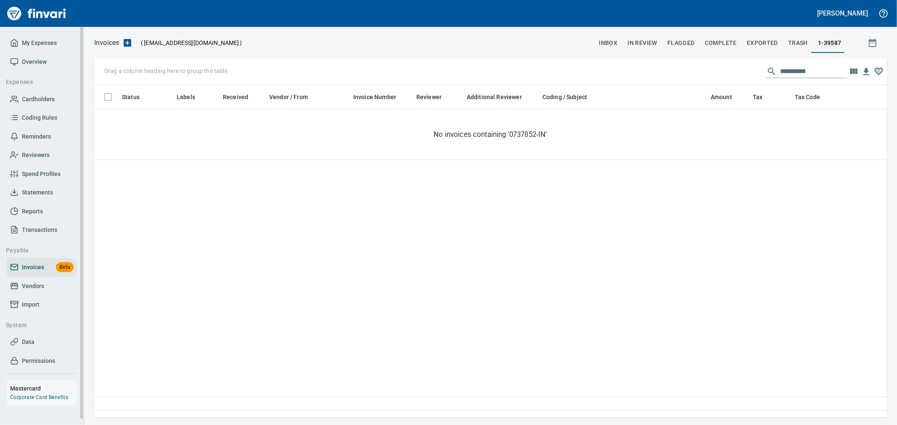
click at [55, 288] on span "Vendors" at bounding box center [41, 286] width 63 height 11
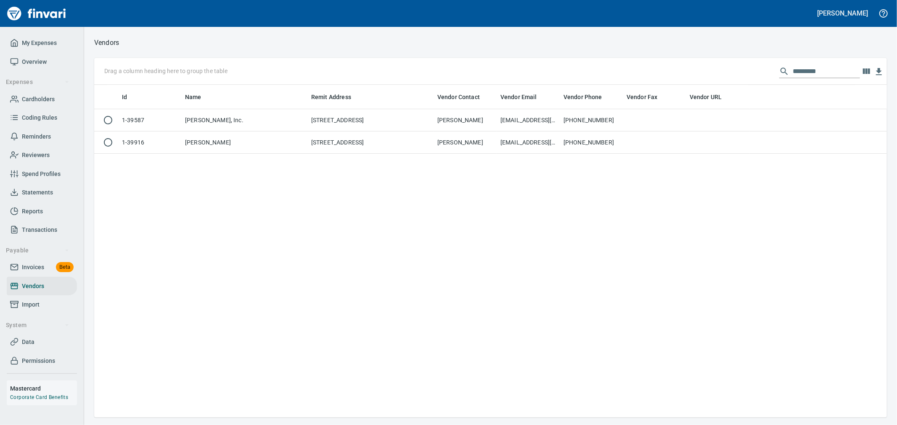
scroll to position [326, 785]
drag, startPoint x: 683, startPoint y: 70, endPoint x: 672, endPoint y: 71, distance: 11.5
click at [672, 71] on div "Drag a column heading here to group the table *********" at bounding box center [490, 71] width 792 height 27
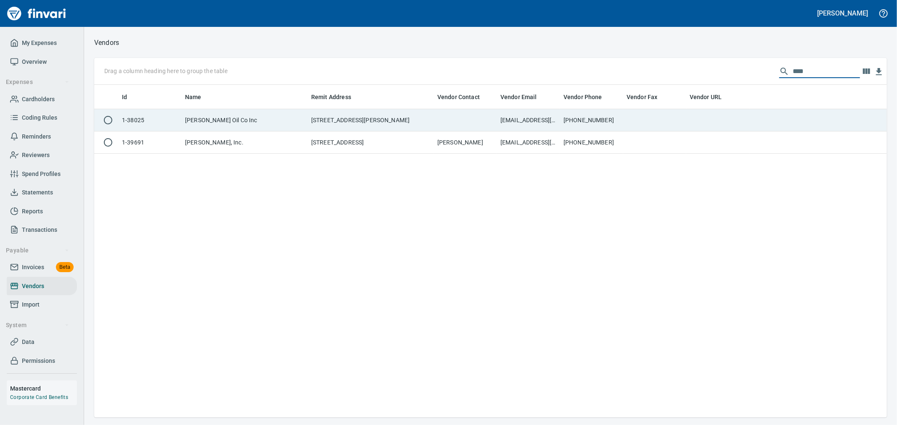
type input "****"
click at [579, 118] on td "[PHONE_NUMBER]" at bounding box center [591, 120] width 63 height 22
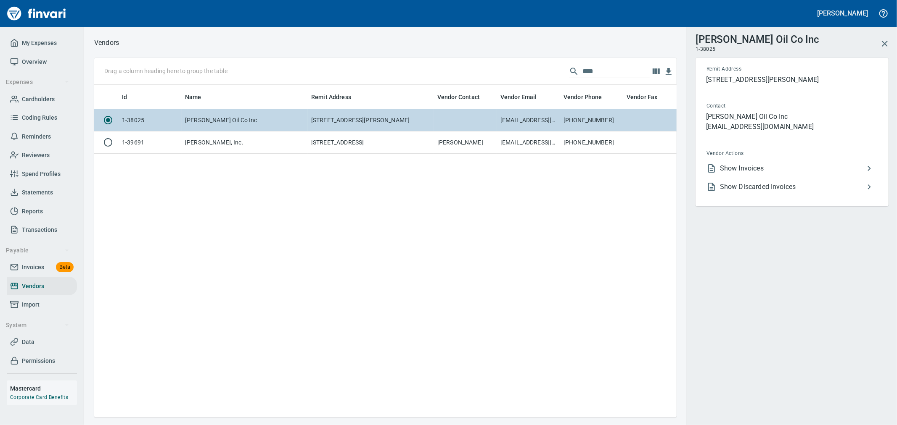
scroll to position [319, 575]
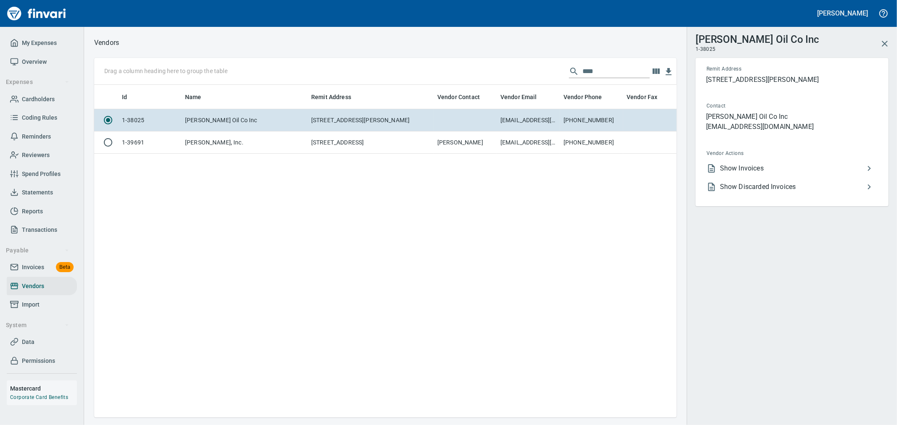
click at [758, 167] on span "Show Invoices" at bounding box center [792, 169] width 144 height 10
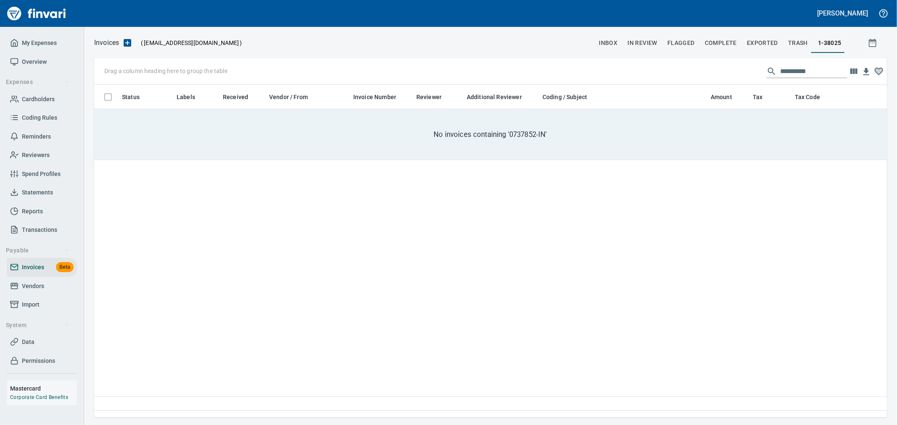
scroll to position [319, 785]
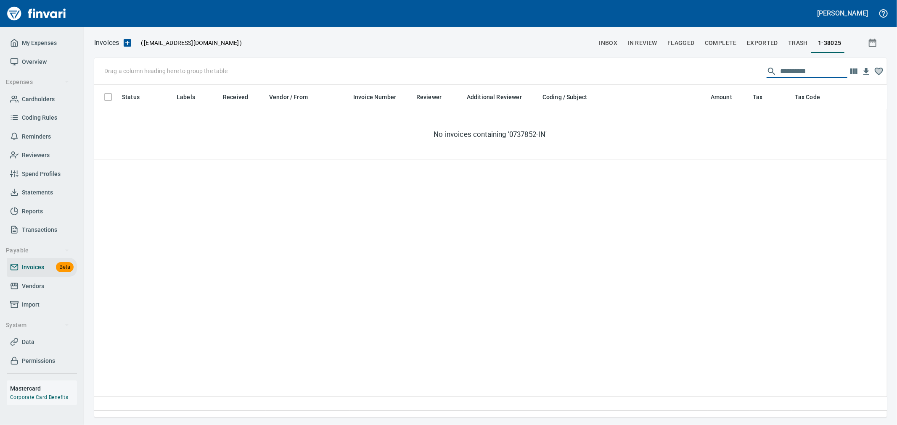
drag, startPoint x: 812, startPoint y: 71, endPoint x: 726, endPoint y: 61, distance: 85.8
click at [727, 62] on div "**********" at bounding box center [490, 71] width 792 height 27
paste input "text"
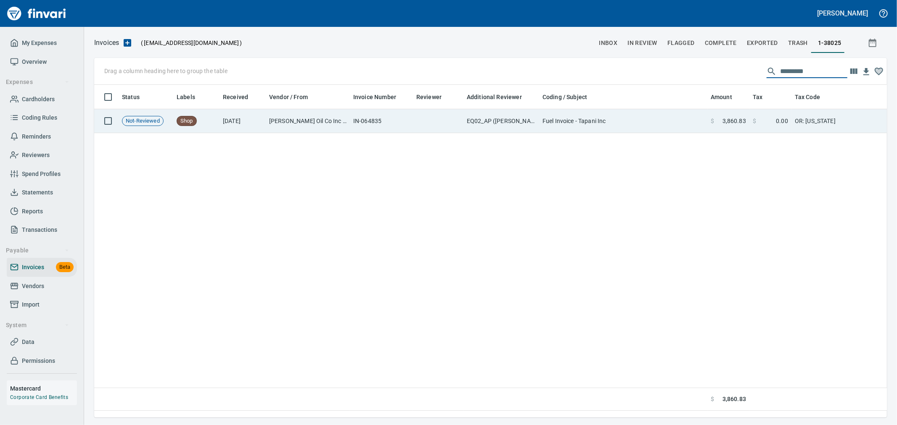
type input "*********"
click at [699, 120] on td "Fuel Invoice - Tapani Inc" at bounding box center [623, 121] width 168 height 24
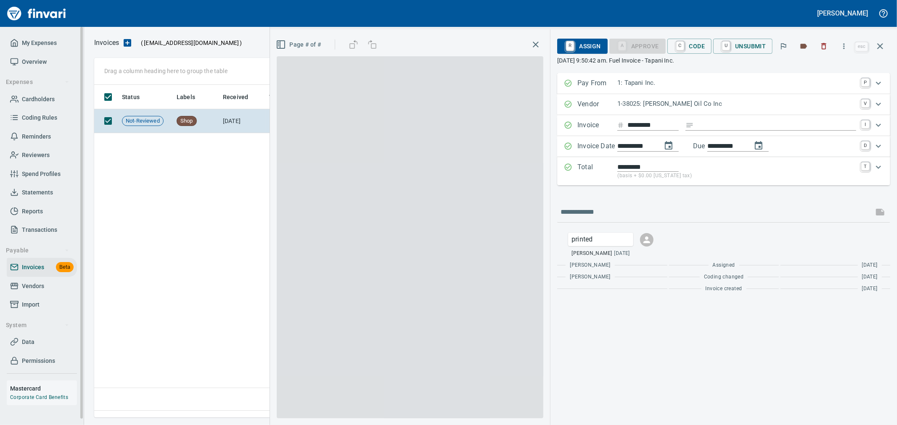
scroll to position [319, 785]
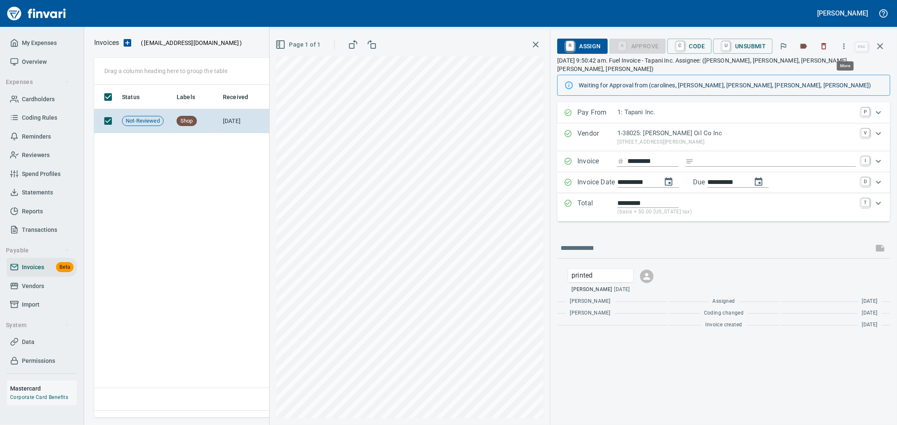
click at [841, 45] on icon "button" at bounding box center [843, 46] width 8 height 8
click at [827, 69] on span "Download" at bounding box center [842, 71] width 81 height 10
click at [823, 42] on icon "button" at bounding box center [823, 46] width 8 height 8
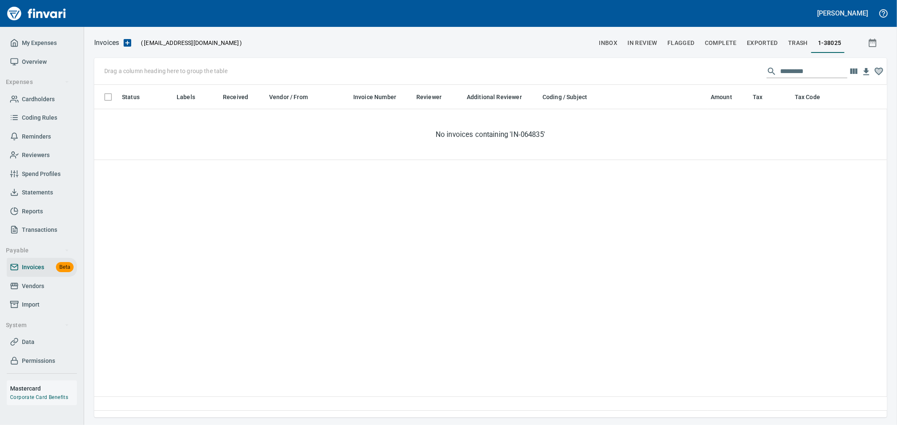
scroll to position [319, 785]
click at [45, 289] on span "Vendors" at bounding box center [41, 286] width 63 height 11
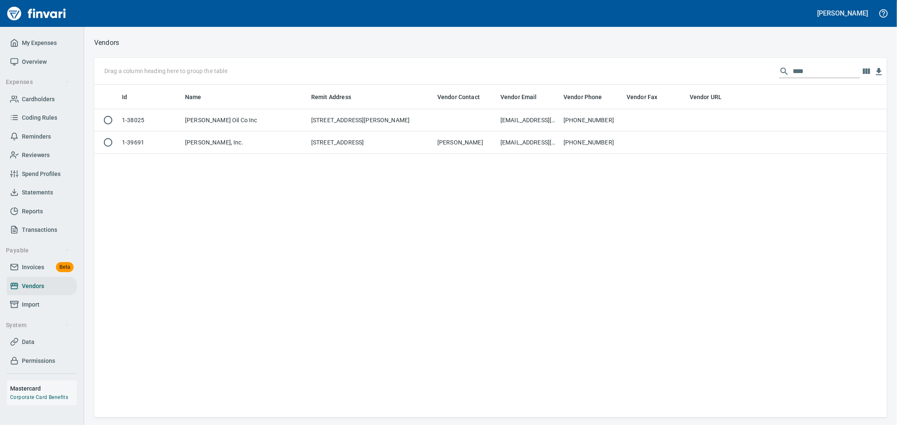
scroll to position [326, 785]
drag, startPoint x: 807, startPoint y: 68, endPoint x: 677, endPoint y: 68, distance: 130.7
click at [711, 65] on div "Drag a column heading here to group the table ****" at bounding box center [490, 71] width 792 height 27
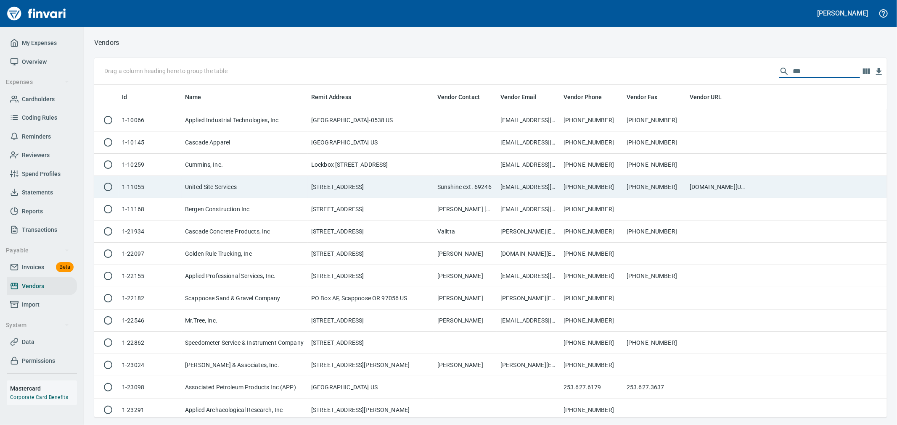
scroll to position [326, 778]
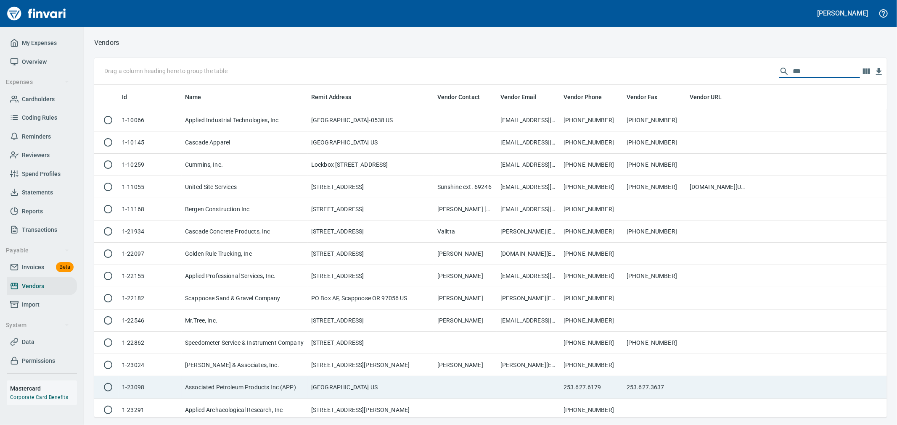
type input "***"
click at [292, 389] on td "Associated Petroleum Products Inc (APP)" at bounding box center [245, 388] width 126 height 22
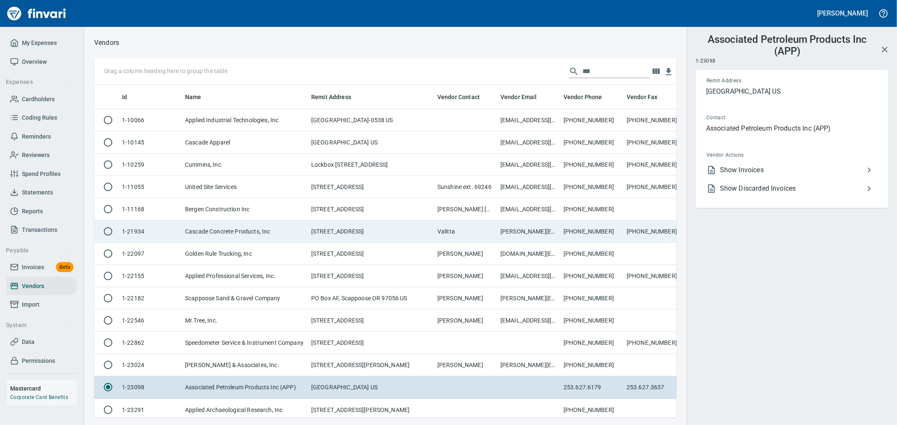
scroll to position [319, 568]
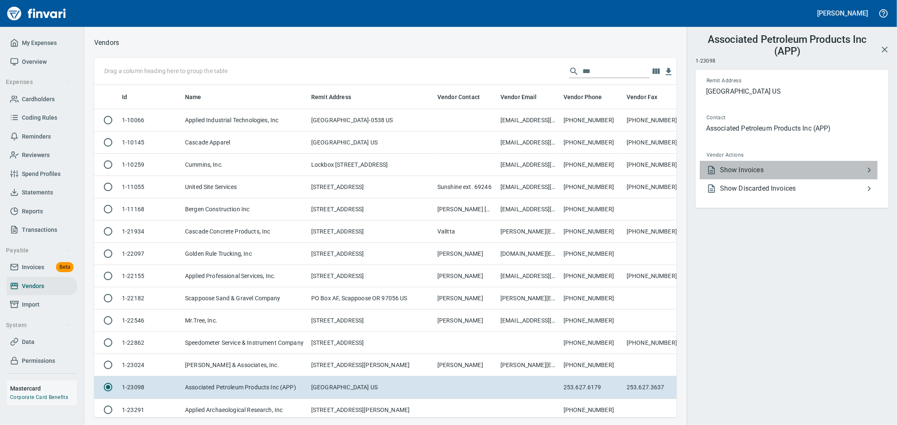
click at [762, 172] on span "Show Invoices" at bounding box center [792, 170] width 144 height 10
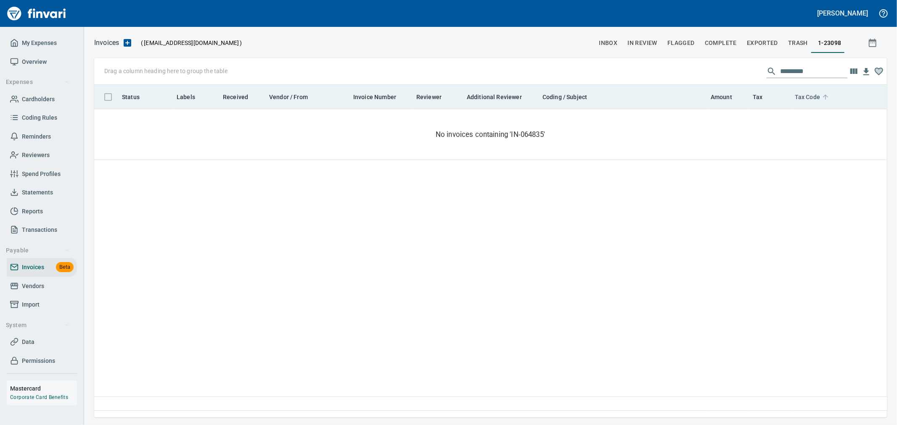
scroll to position [319, 785]
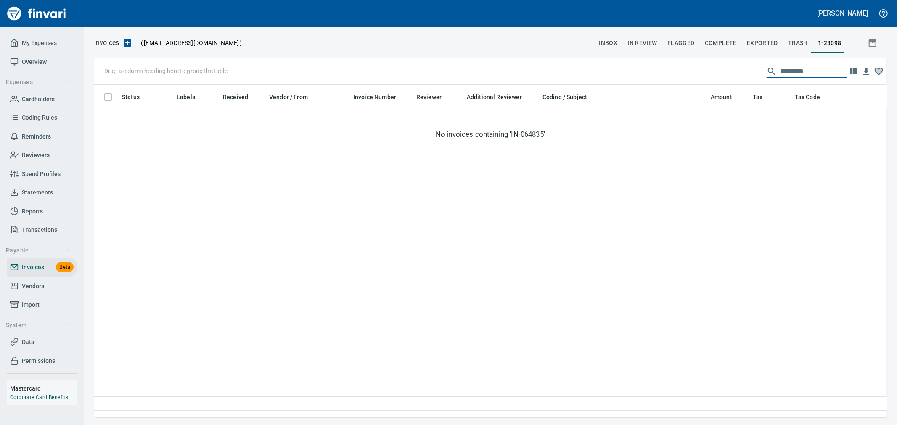
drag, startPoint x: 815, startPoint y: 74, endPoint x: 750, endPoint y: 73, distance: 65.6
click at [750, 73] on div "Drag a column heading here to group the table *********" at bounding box center [490, 71] width 792 height 27
paste input "text"
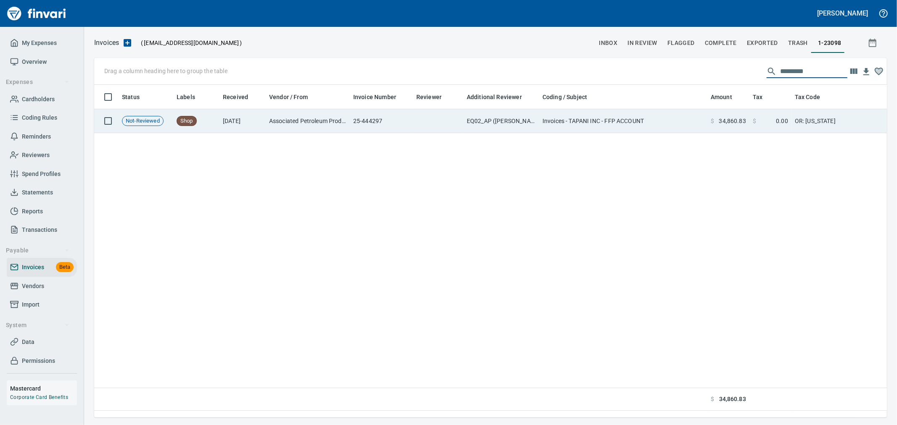
type input "*********"
click at [741, 111] on td "$ 34,860.83" at bounding box center [728, 121] width 42 height 24
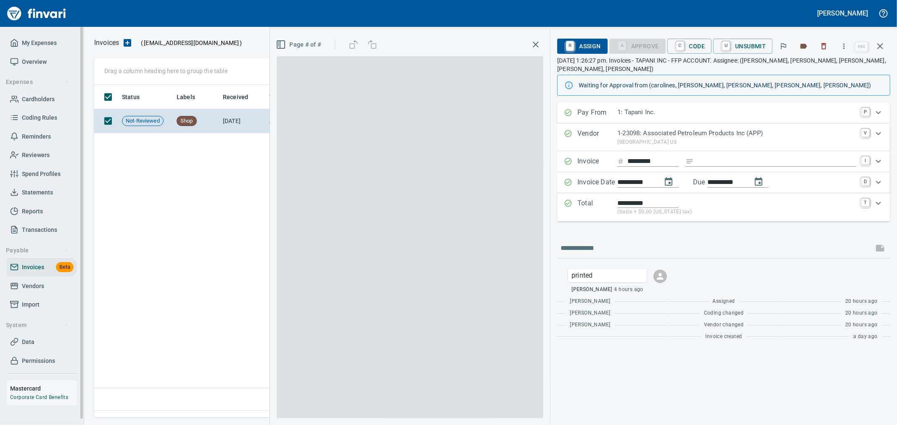
scroll to position [319, 785]
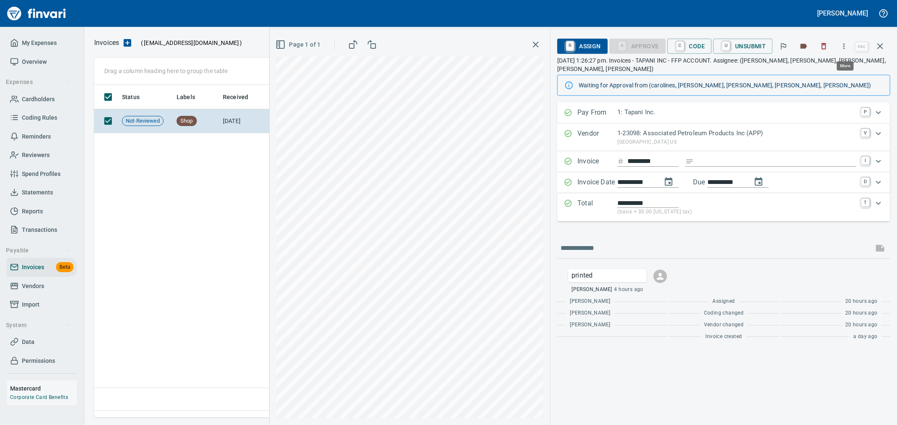
click at [841, 47] on icon "button" at bounding box center [843, 46] width 8 height 8
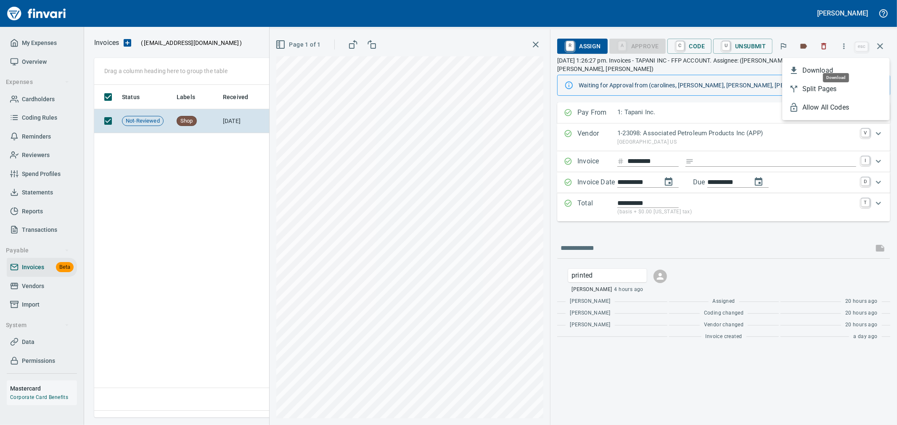
click at [818, 69] on span "Download" at bounding box center [842, 71] width 81 height 10
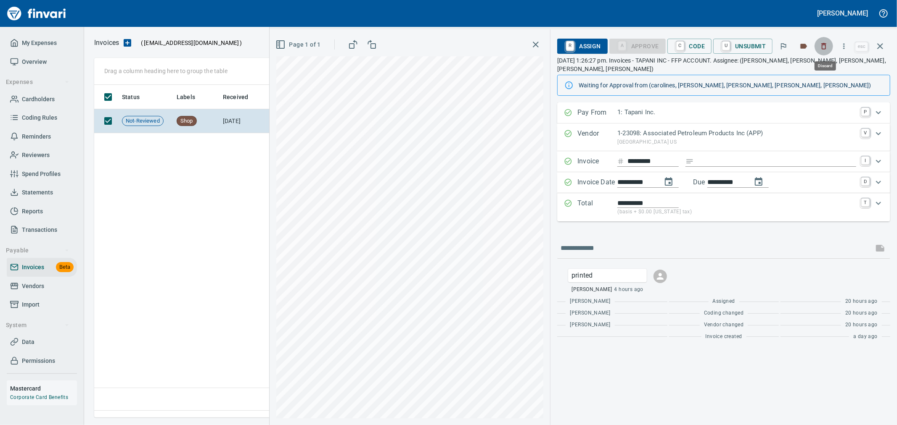
click at [820, 42] on icon "button" at bounding box center [823, 46] width 8 height 8
